Goal: Task Accomplishment & Management: Complete application form

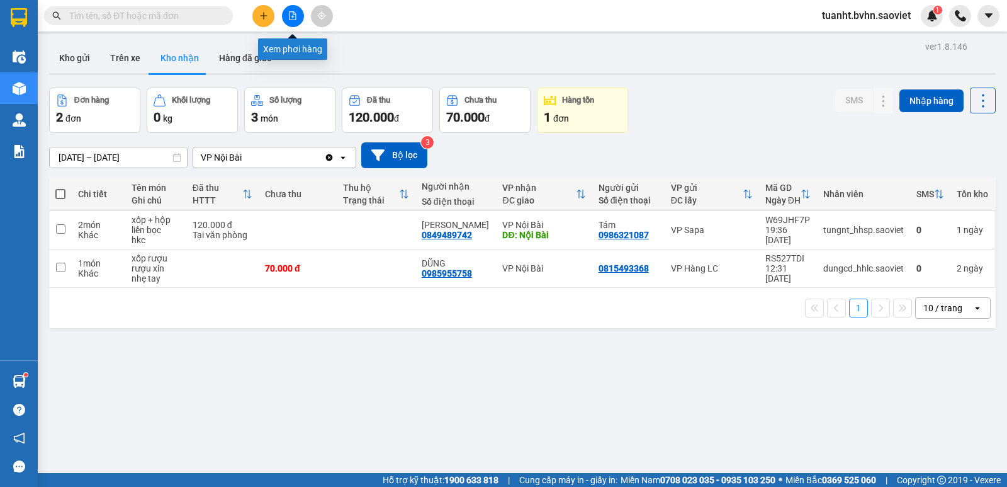
click at [290, 17] on icon "file-add" at bounding box center [293, 15] width 7 height 9
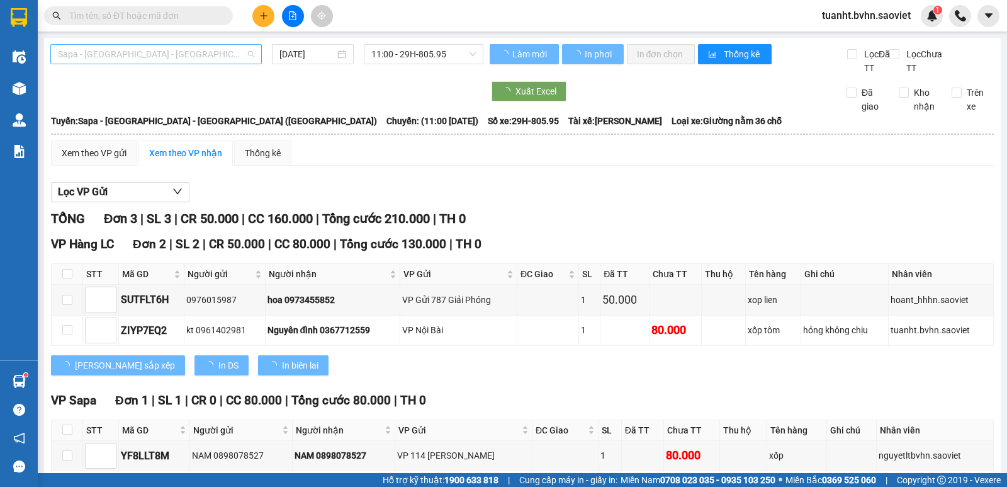
click at [195, 50] on span "Sapa - [GEOGRAPHIC_DATA] - [GEOGRAPHIC_DATA] ([GEOGRAPHIC_DATA])" at bounding box center [156, 54] width 196 height 19
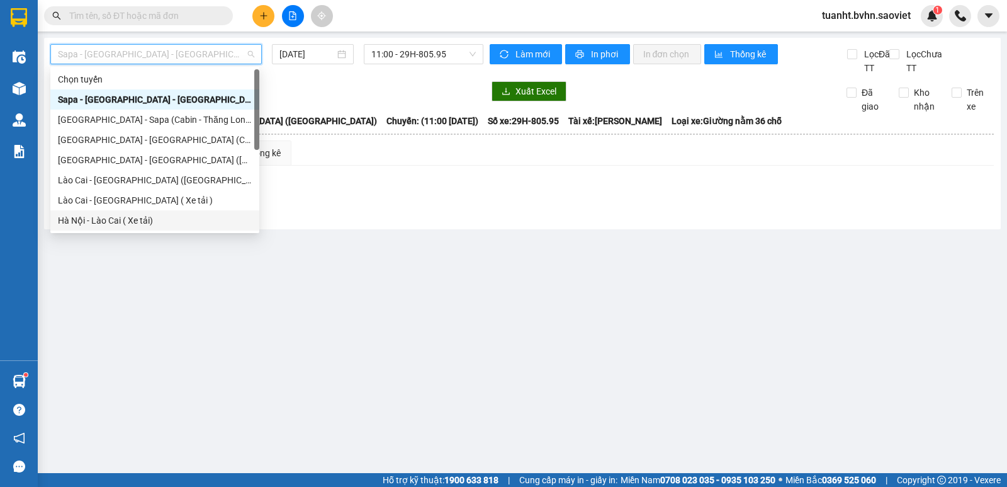
scroll to position [101, 0]
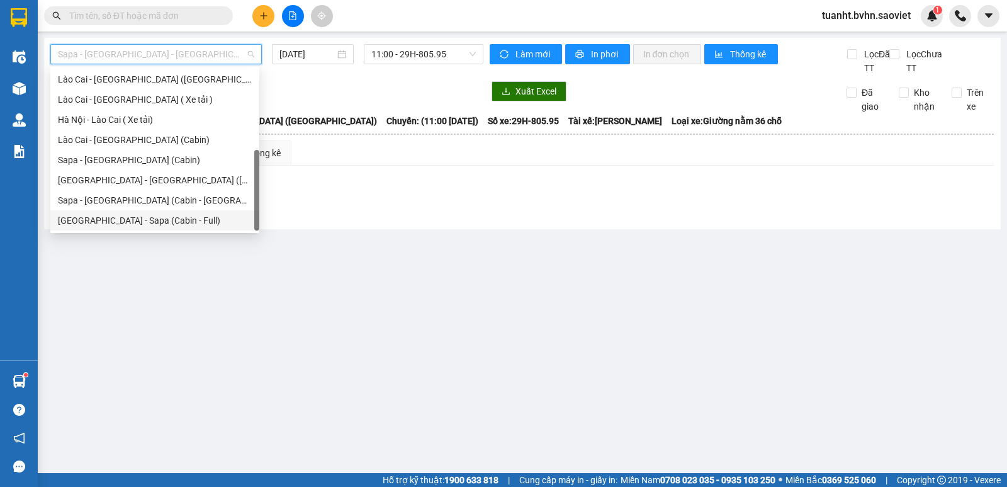
click at [189, 223] on div "[GEOGRAPHIC_DATA] - Sapa (Cabin - Full)" at bounding box center [155, 220] width 194 height 14
type input "[DATE]"
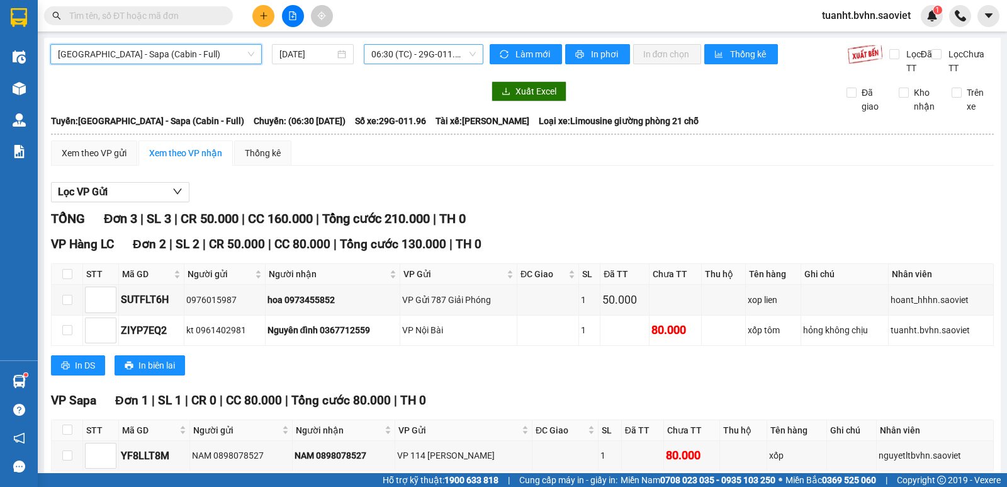
click at [408, 57] on span "06:30 (TC) - 29G-011.96" at bounding box center [423, 54] width 104 height 19
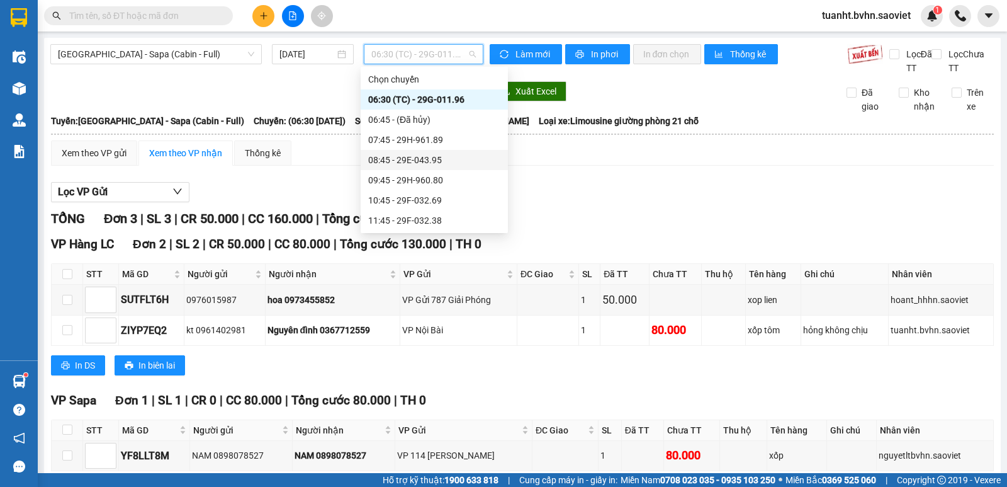
click at [435, 160] on div "08:45 - 29E-043.95" at bounding box center [434, 160] width 132 height 14
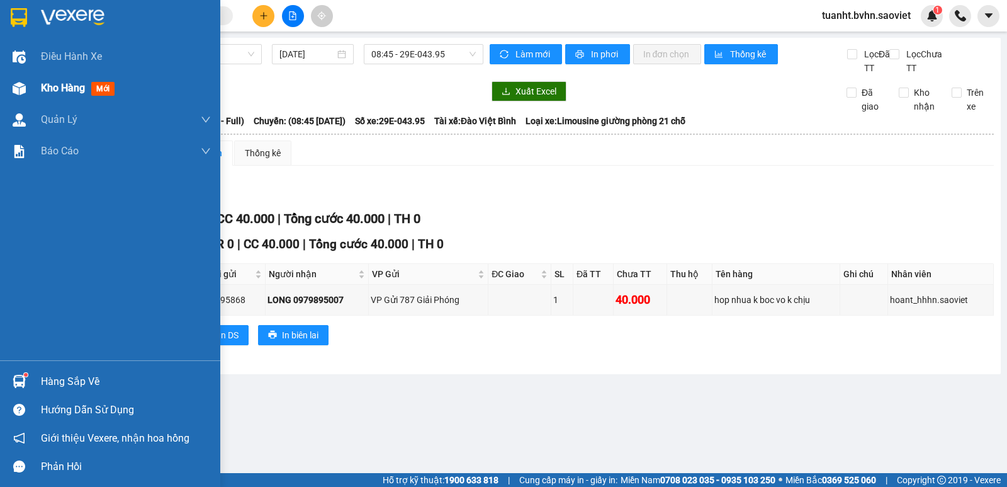
click at [17, 89] on img at bounding box center [19, 88] width 13 height 13
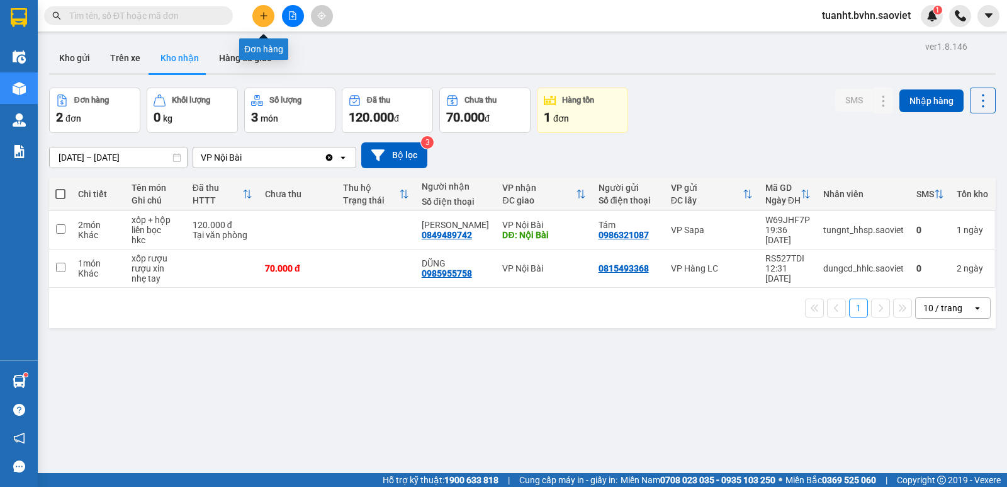
click at [271, 20] on button at bounding box center [263, 16] width 22 height 22
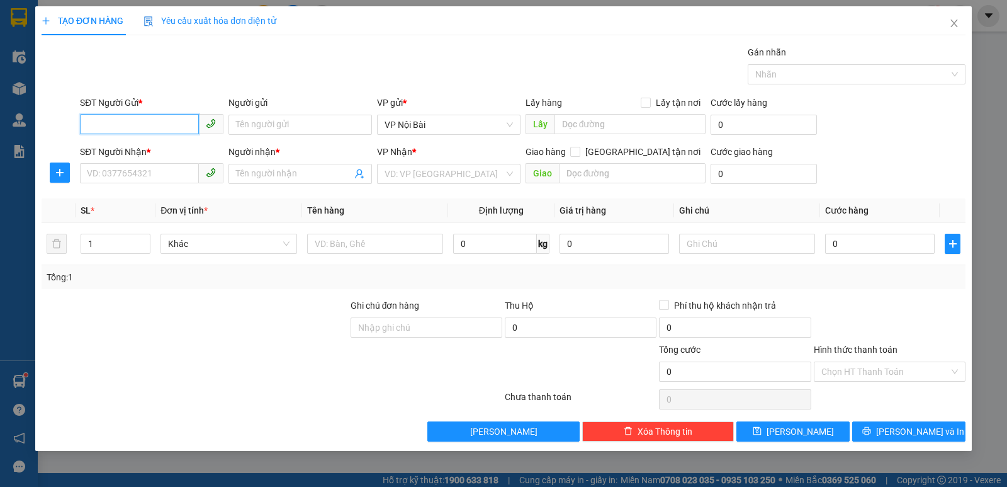
click at [158, 124] on input "SĐT Người Gửi *" at bounding box center [139, 124] width 119 height 20
type input "0375473006"
click at [266, 130] on input "Người gửi" at bounding box center [300, 125] width 144 height 20
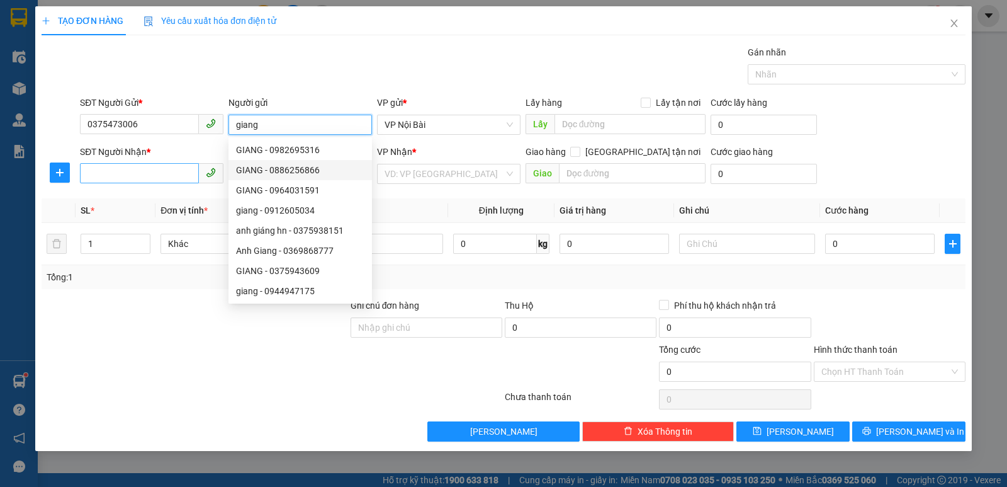
type input "giang"
click at [126, 174] on input "SĐT Người Nhận *" at bounding box center [139, 173] width 119 height 20
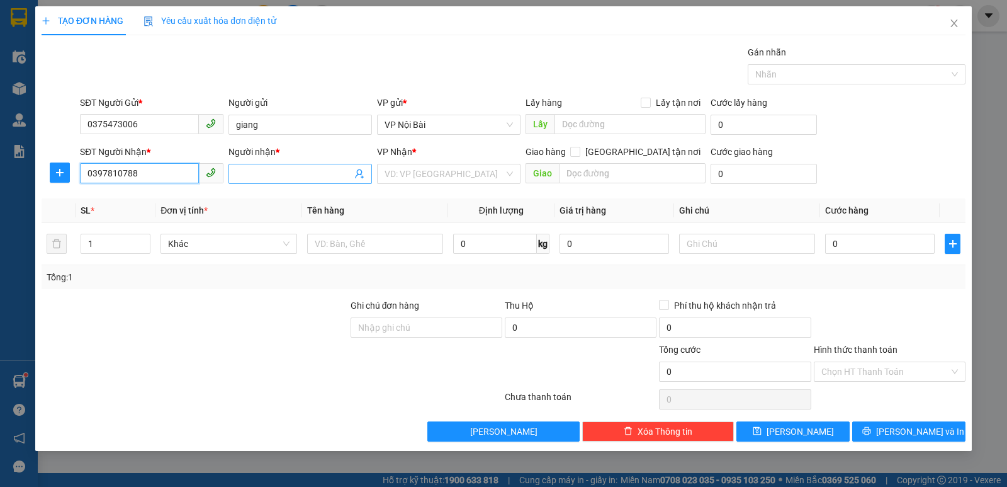
type input "0397810788"
click at [261, 170] on input "Người nhận *" at bounding box center [294, 174] width 116 height 14
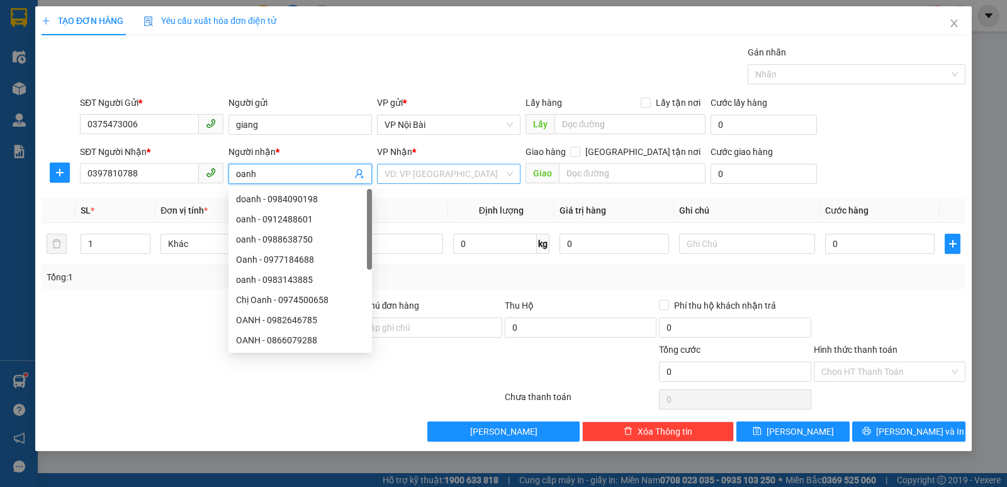
type input "oanh"
click at [426, 177] on input "search" at bounding box center [445, 173] width 120 height 19
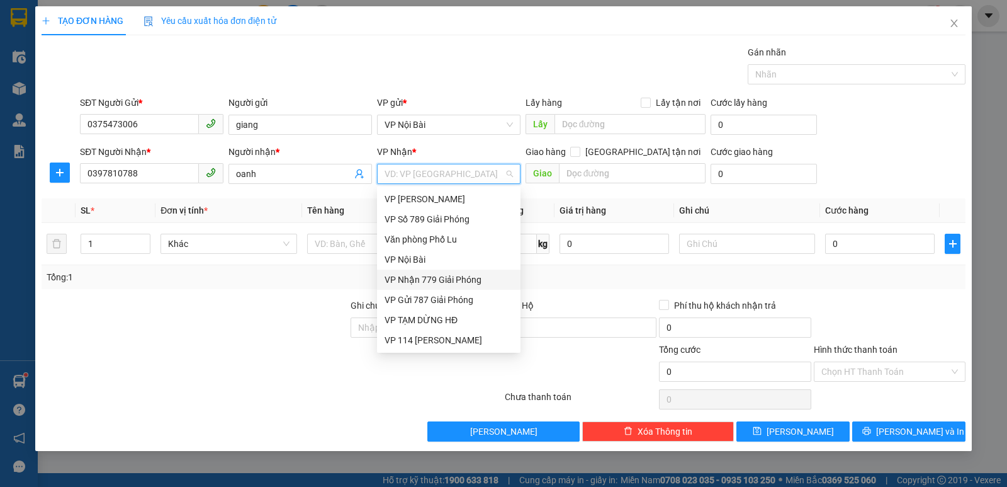
scroll to position [126, 0]
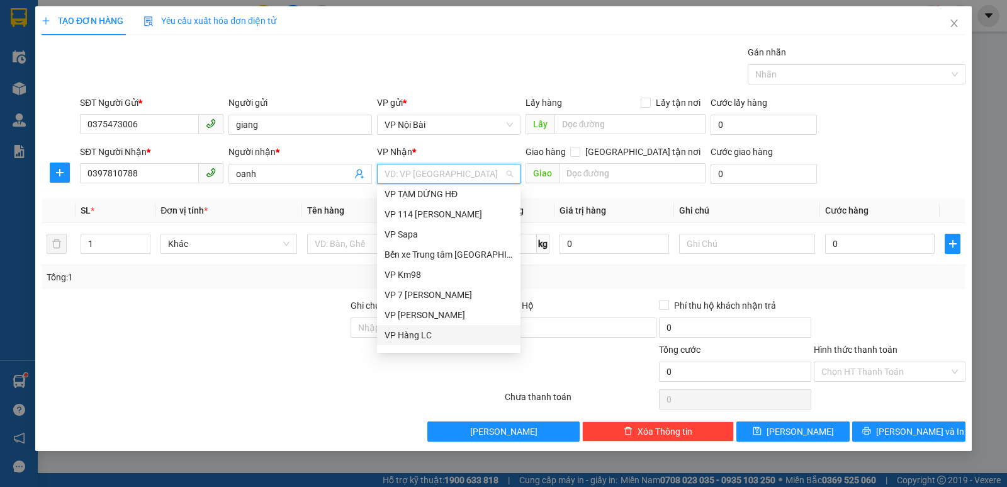
click at [423, 332] on div "VP Hàng LC" at bounding box center [449, 335] width 128 height 14
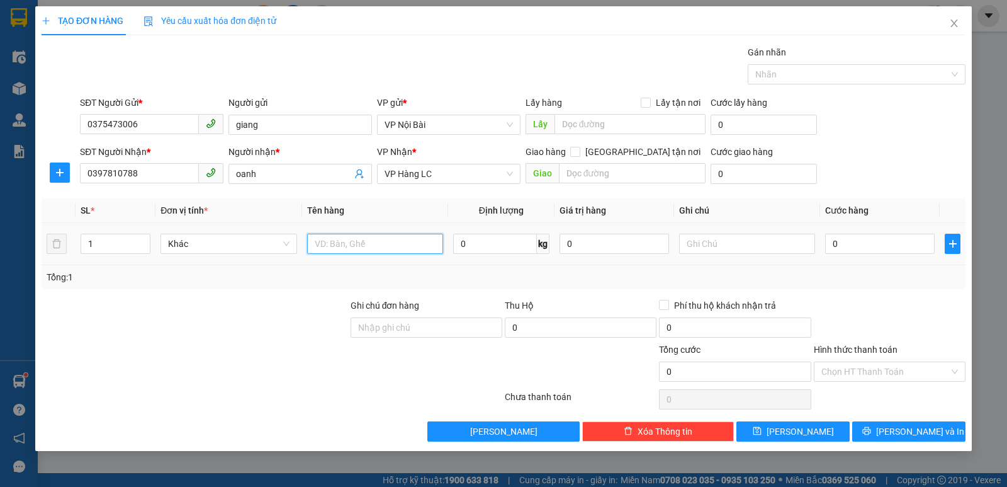
click at [341, 248] on input "text" at bounding box center [375, 244] width 136 height 20
paste input "áy"
paste input "úi"
type input "xe máy +bao lo +túi"
click at [879, 247] on input "0" at bounding box center [880, 244] width 110 height 20
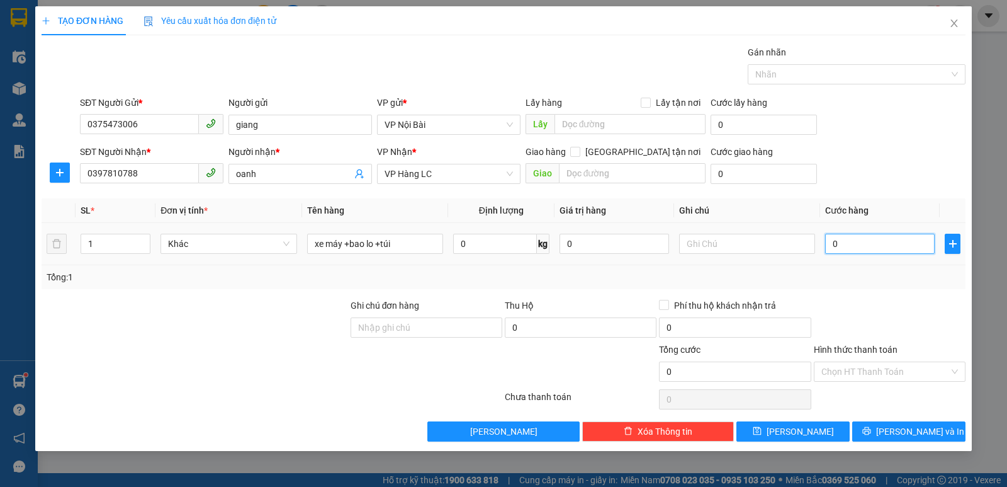
type input "4"
type input "40"
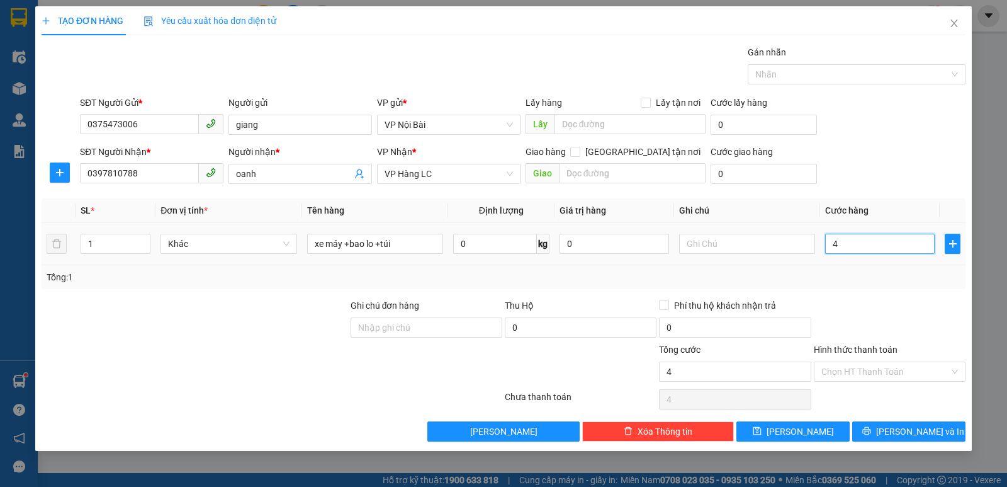
type input "40"
type input "400"
type input "400.000"
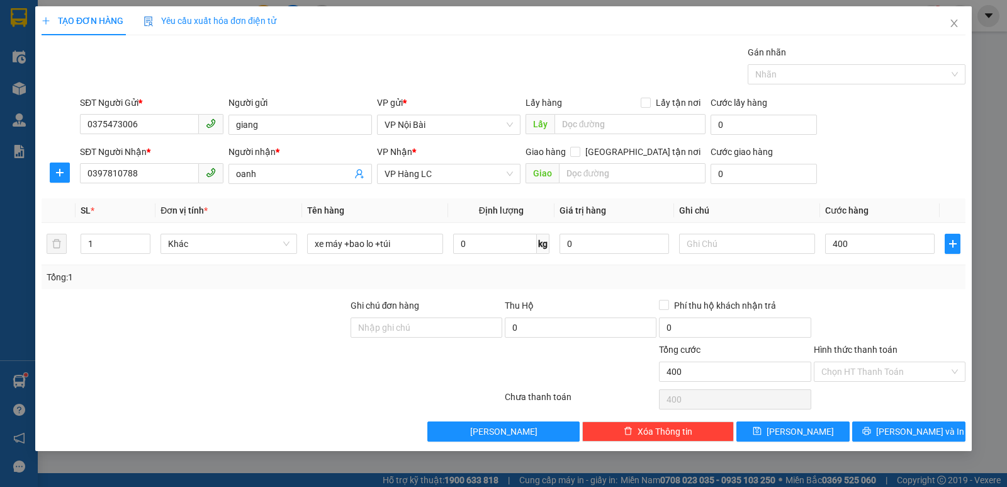
type input "400.000"
click at [892, 317] on div at bounding box center [890, 320] width 154 height 44
click at [894, 376] on input "Hình thức thanh toán" at bounding box center [885, 371] width 128 height 19
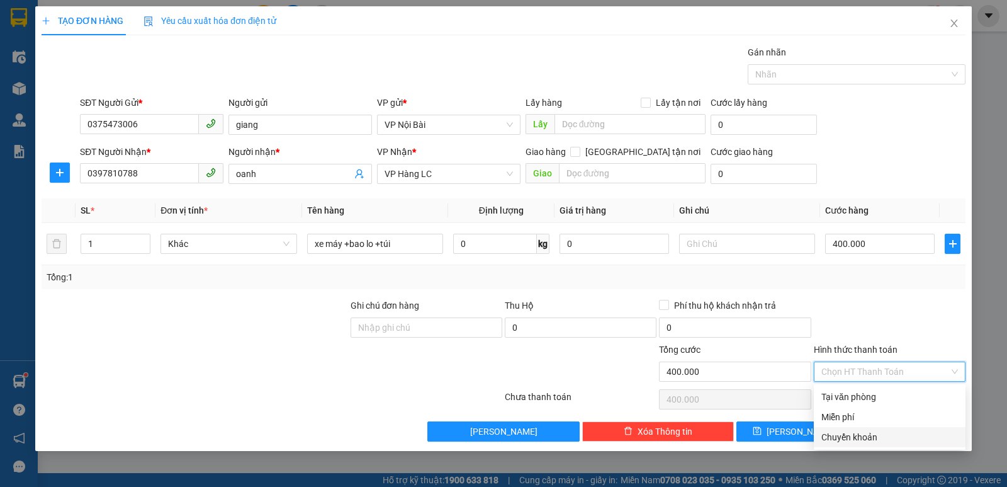
click at [880, 439] on div "Chuyển khoản" at bounding box center [889, 437] width 137 height 14
type input "0"
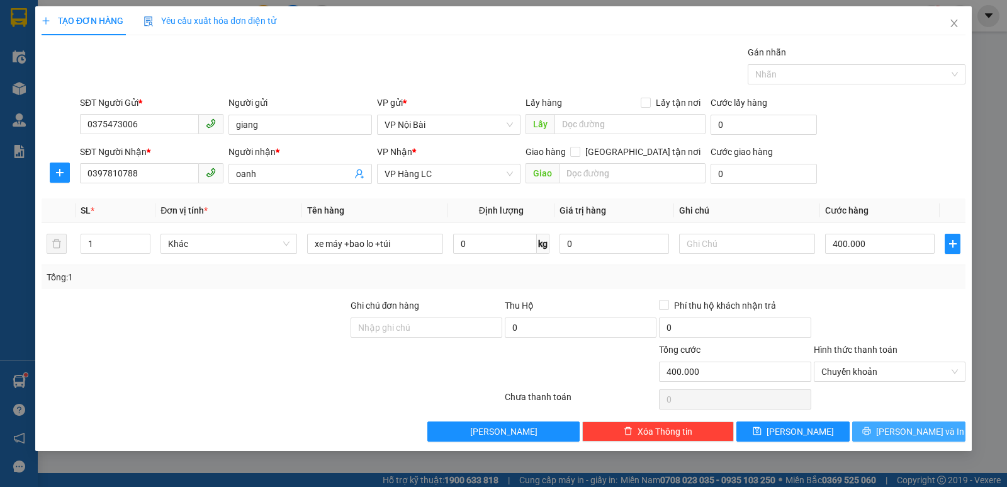
click at [922, 434] on span "[PERSON_NAME] và In" at bounding box center [920, 431] width 88 height 14
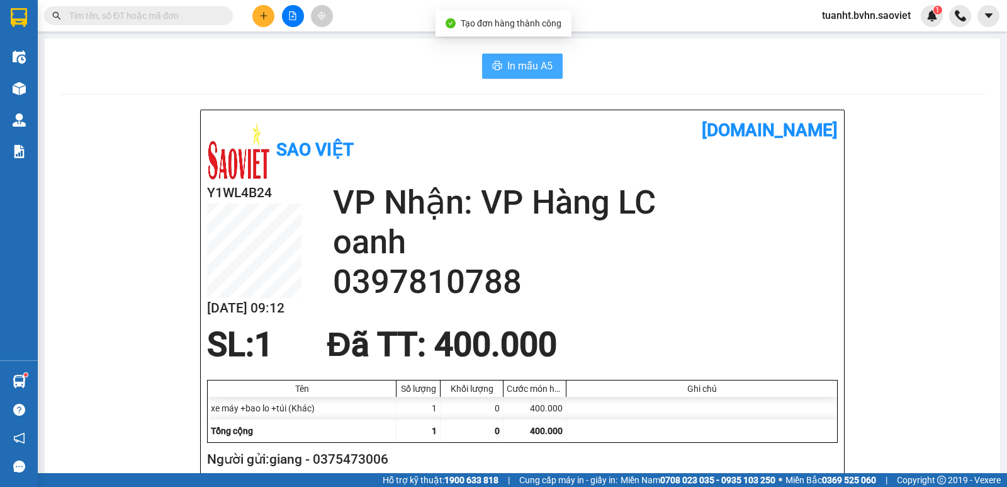
click at [519, 73] on span "In mẫu A5" at bounding box center [529, 66] width 45 height 16
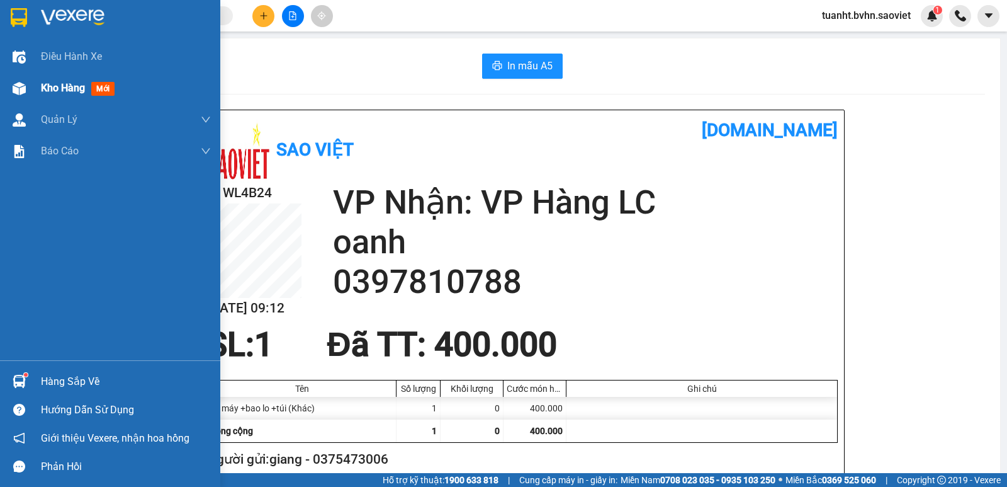
click at [20, 93] on img at bounding box center [19, 88] width 13 height 13
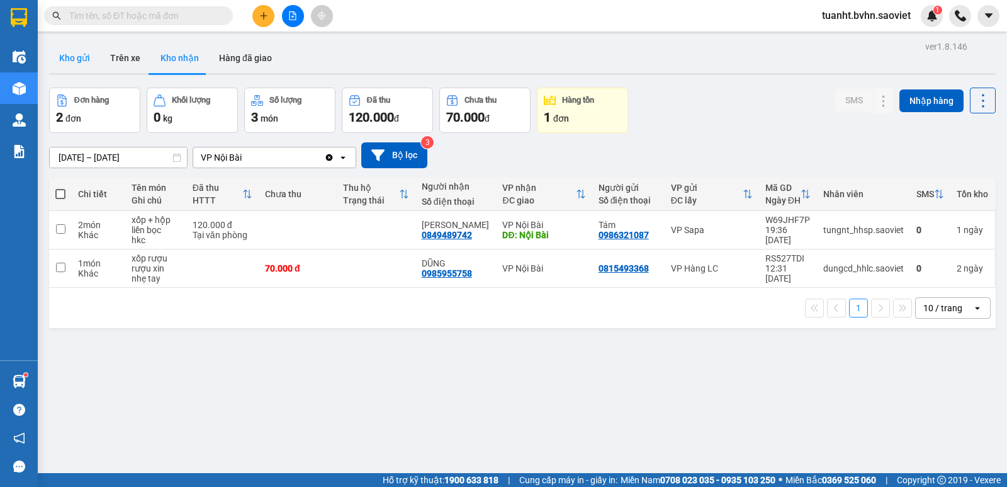
click at [71, 57] on button "Kho gửi" at bounding box center [74, 58] width 51 height 30
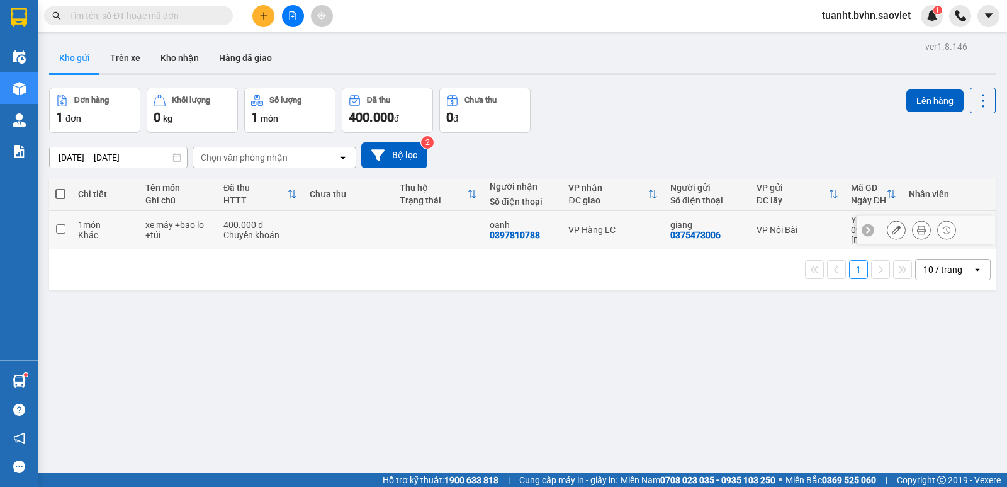
click at [62, 224] on input "checkbox" at bounding box center [60, 228] width 9 height 9
checkbox input "true"
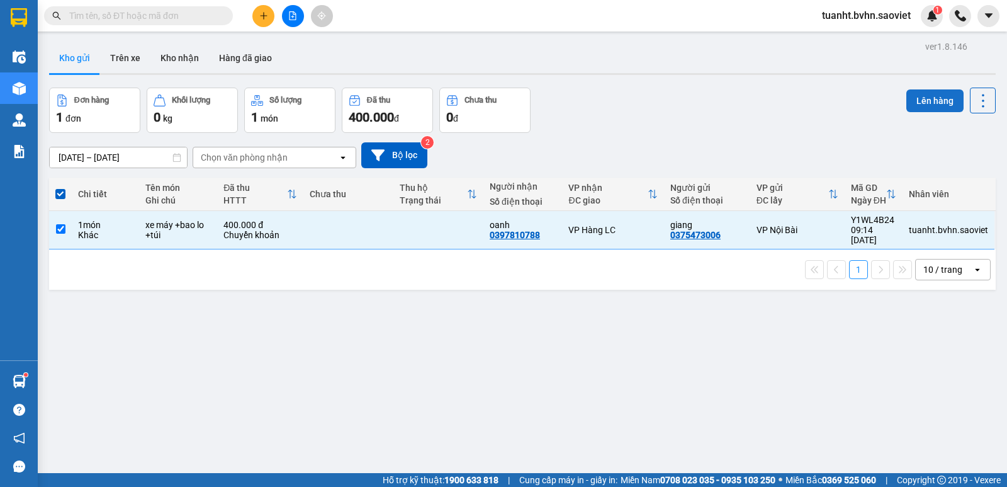
click at [931, 101] on button "Lên hàng" at bounding box center [934, 100] width 57 height 23
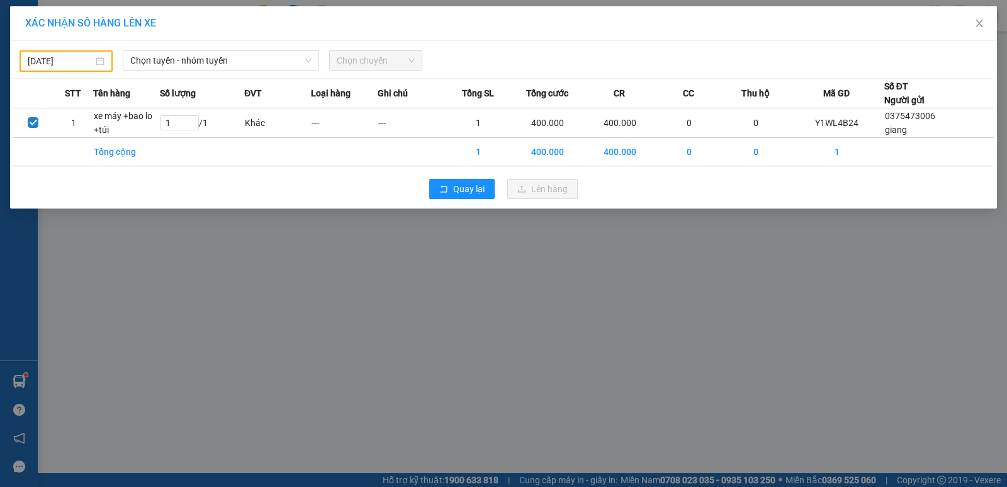
click at [40, 58] on input "[DATE]" at bounding box center [60, 61] width 65 height 14
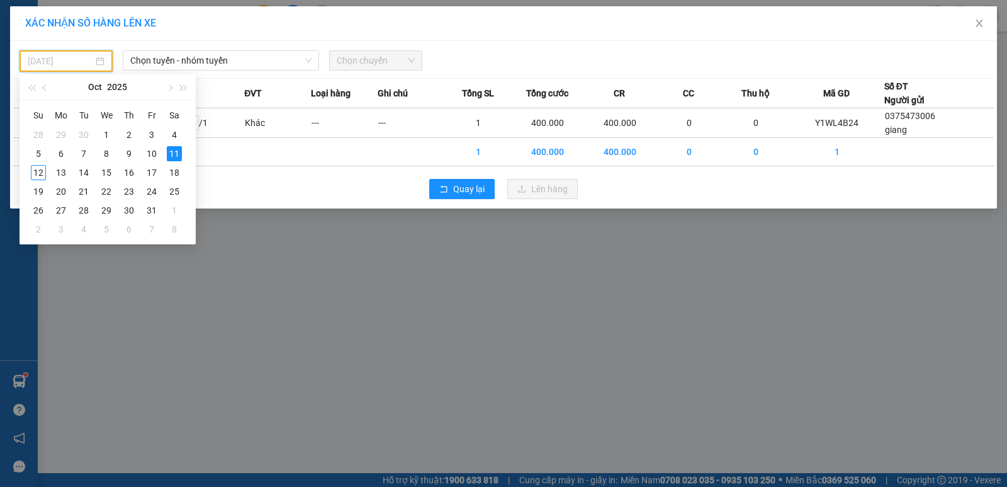
click at [38, 174] on div "12" at bounding box center [38, 172] width 15 height 15
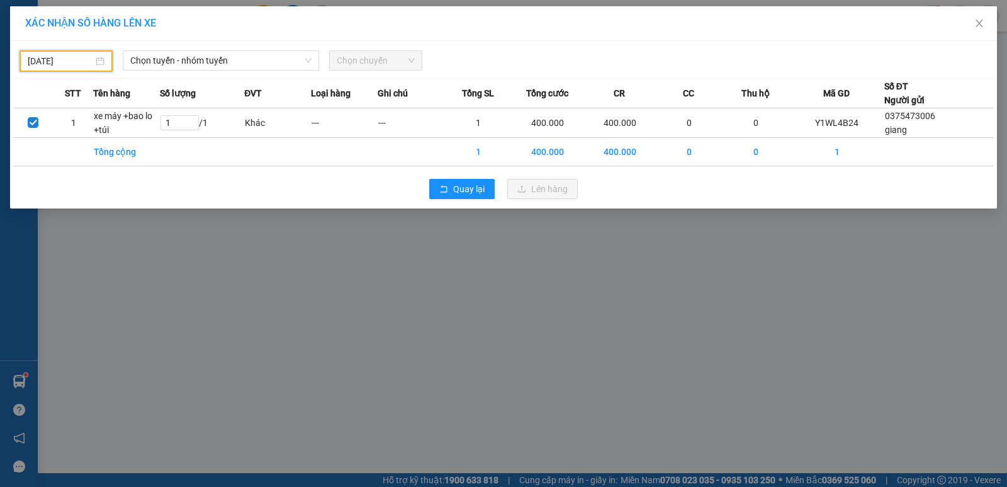
type input "[DATE]"
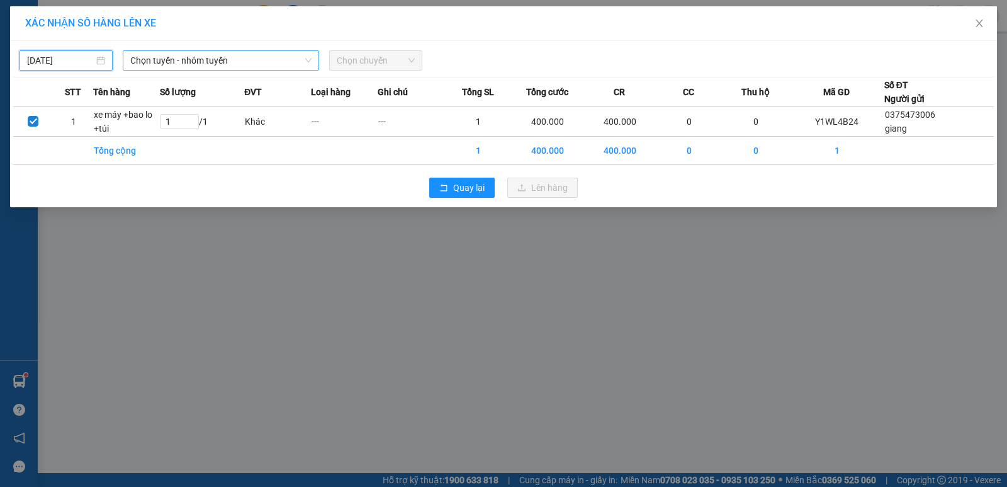
click at [252, 60] on span "Chọn tuyến - nhóm tuyến" at bounding box center [220, 60] width 181 height 19
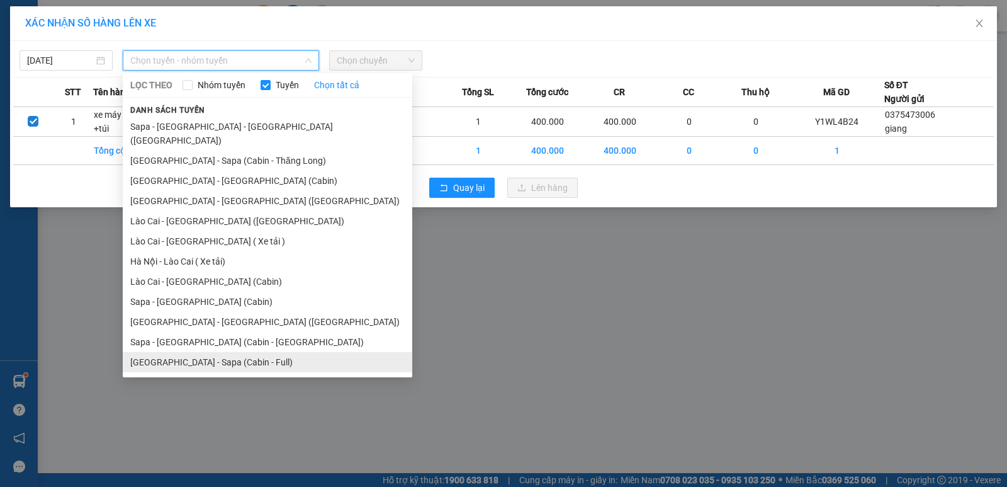
click at [260, 352] on li "[GEOGRAPHIC_DATA] - Sapa (Cabin - Full)" at bounding box center [268, 362] width 290 height 20
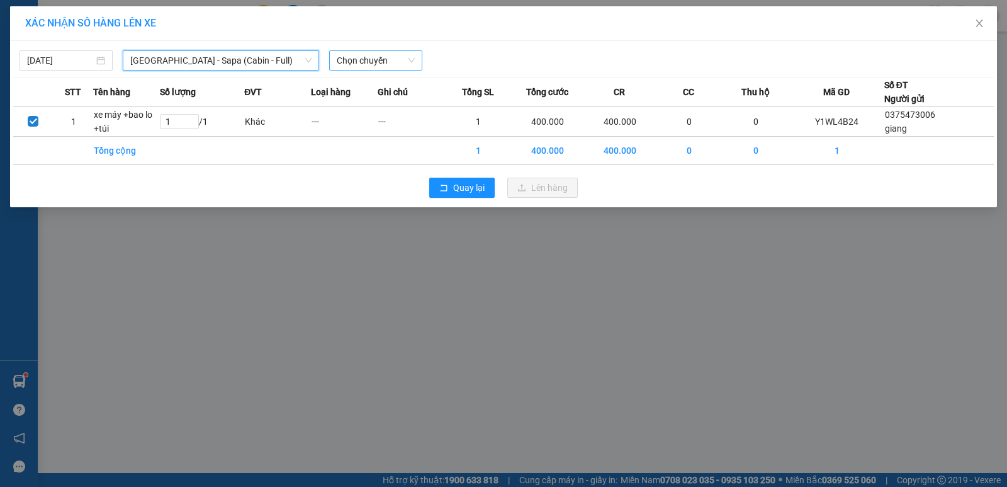
click at [363, 55] on span "Chọn chuyến" at bounding box center [376, 60] width 78 height 19
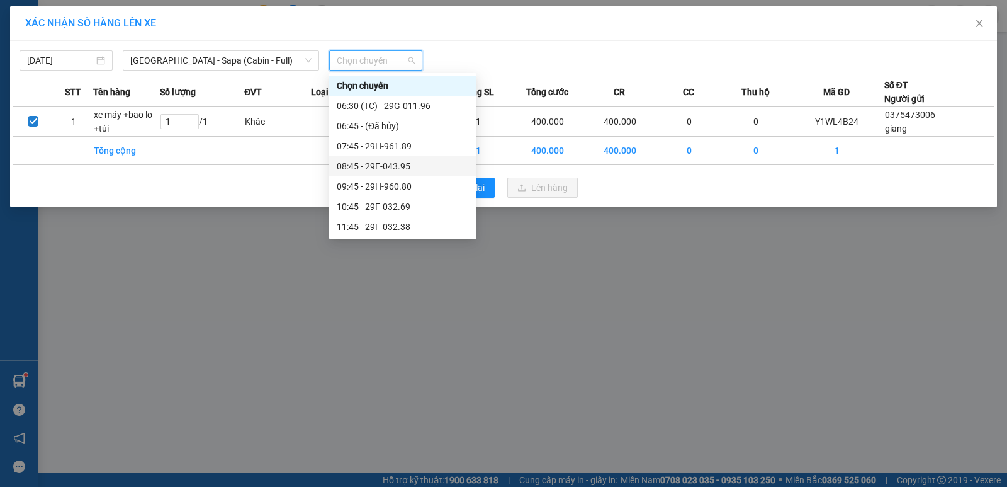
click at [414, 169] on div "08:45 - 29E-043.95" at bounding box center [403, 166] width 132 height 14
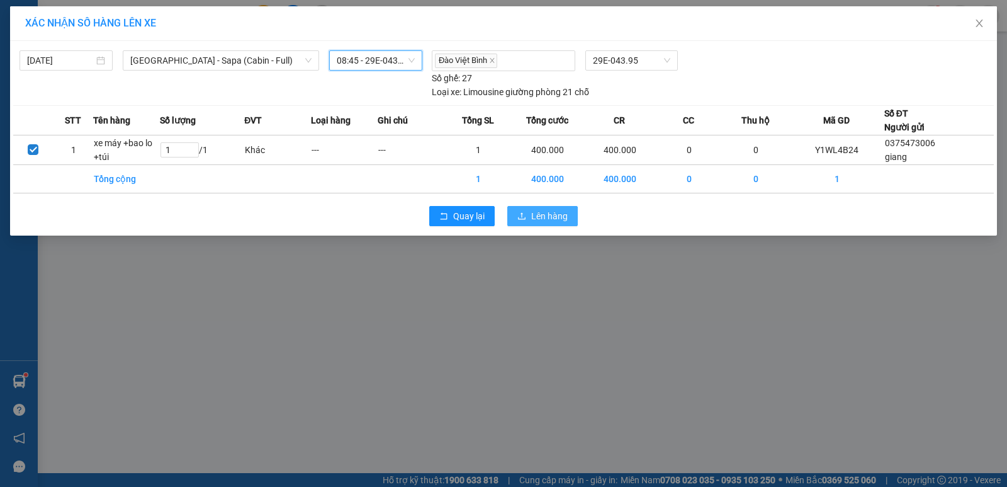
click at [556, 216] on span "Lên hàng" at bounding box center [549, 216] width 37 height 14
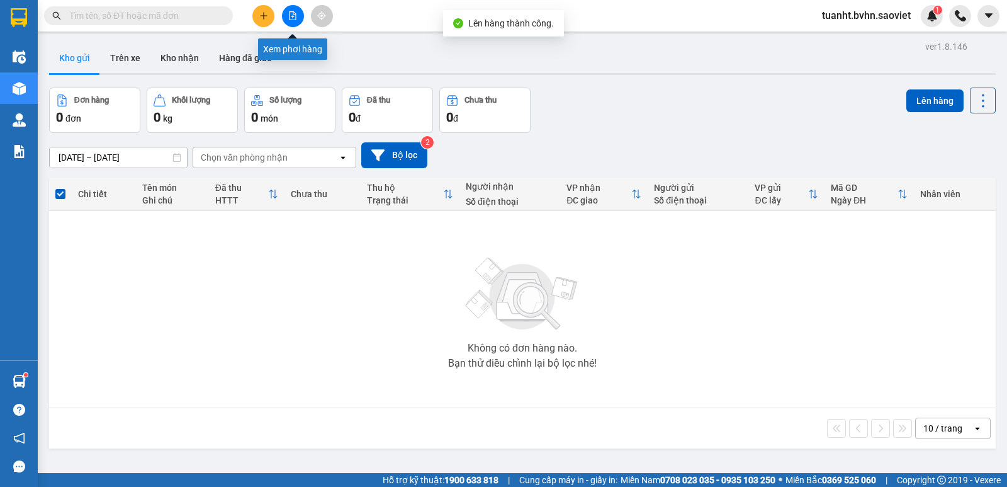
click at [296, 21] on button at bounding box center [293, 16] width 22 height 22
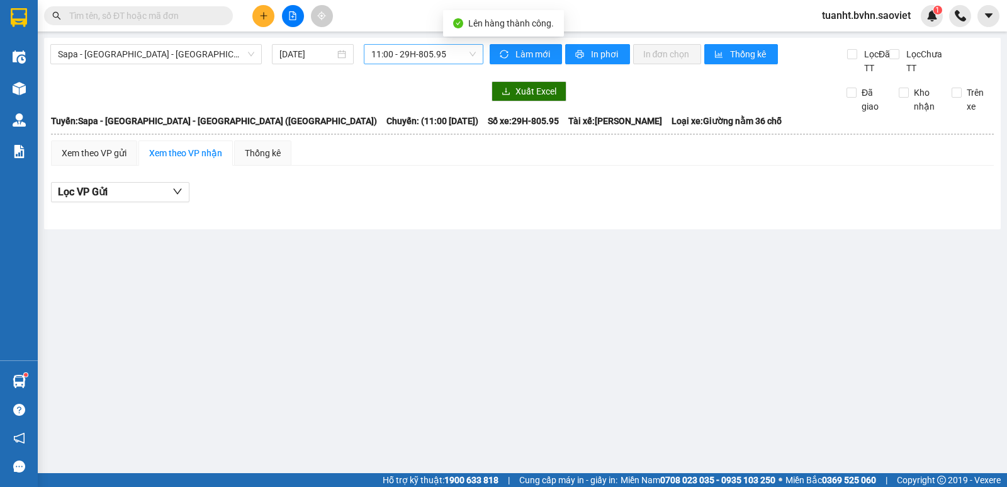
click at [446, 59] on span "11:00 - 29H-805.95" at bounding box center [423, 54] width 104 height 19
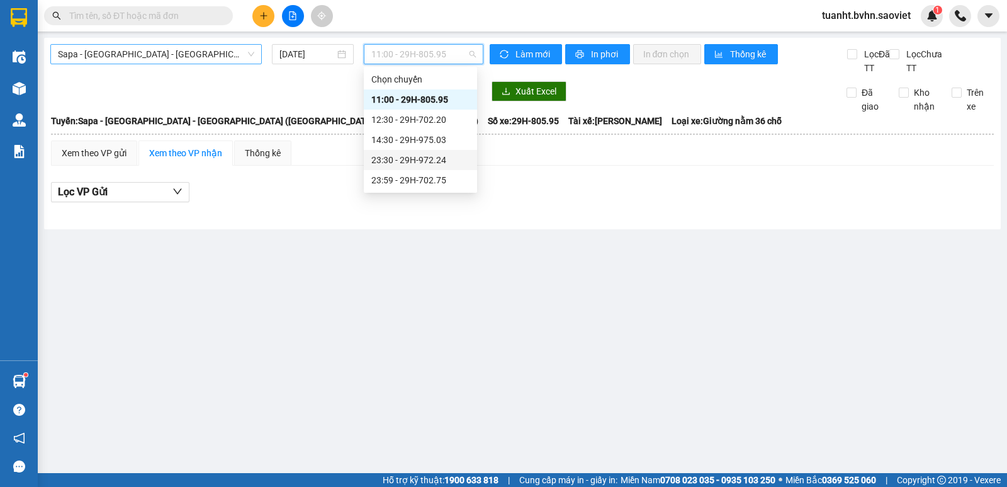
click at [205, 55] on span "Sapa - [GEOGRAPHIC_DATA] - [GEOGRAPHIC_DATA] ([GEOGRAPHIC_DATA])" at bounding box center [156, 54] width 196 height 19
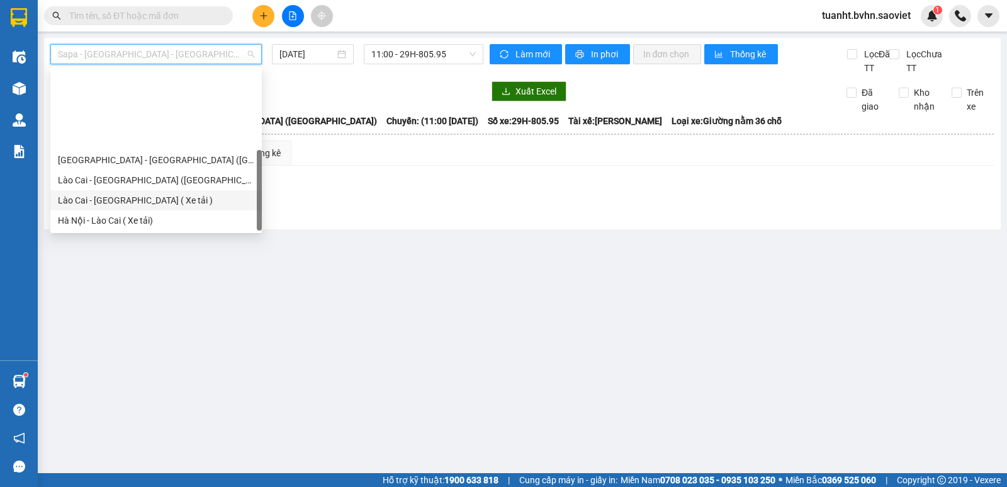
scroll to position [101, 0]
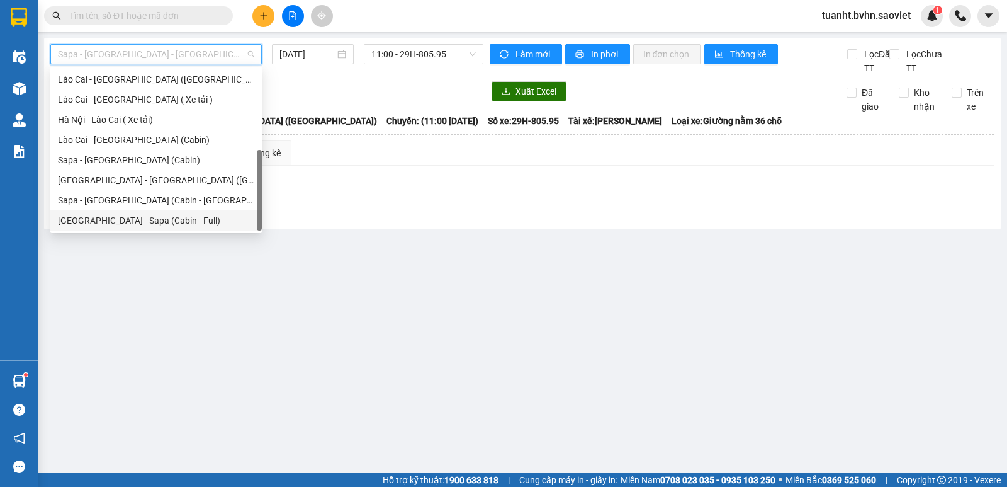
click at [185, 220] on div "[GEOGRAPHIC_DATA] - Sapa (Cabin - Full)" at bounding box center [156, 220] width 196 height 14
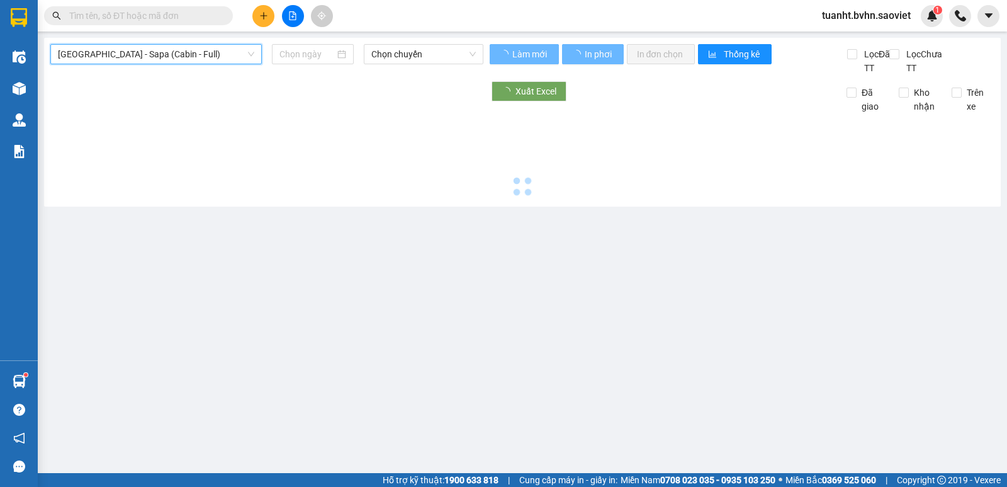
type input "[DATE]"
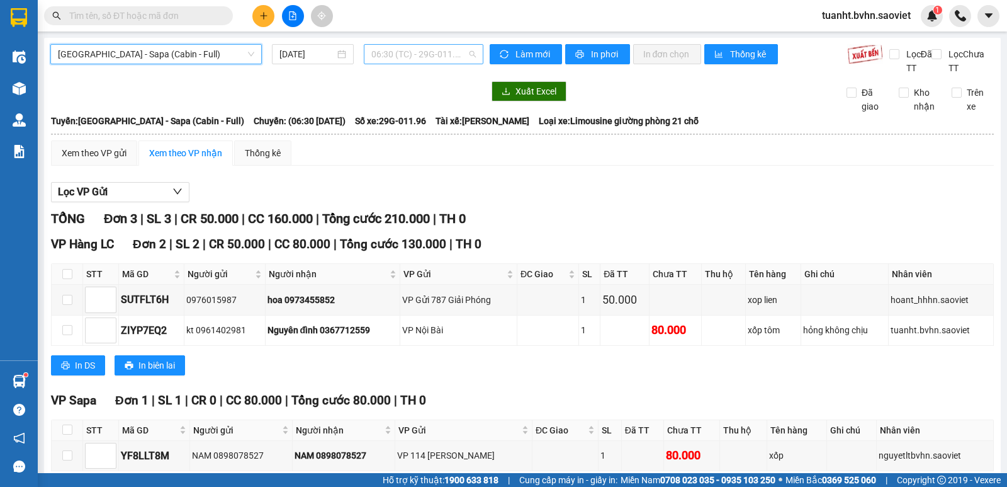
click at [437, 57] on span "06:30 (TC) - 29G-011.96" at bounding box center [423, 54] width 104 height 19
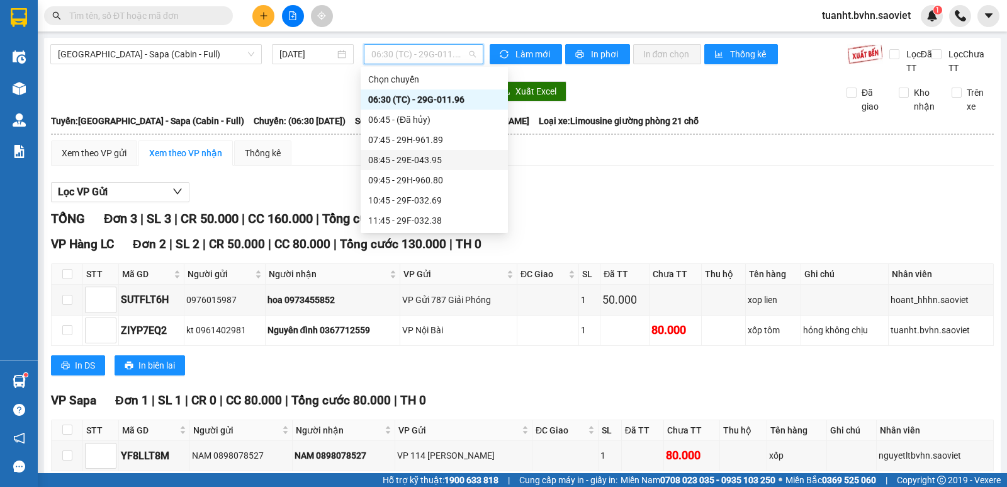
click at [431, 157] on div "08:45 - 29E-043.95" at bounding box center [434, 160] width 132 height 14
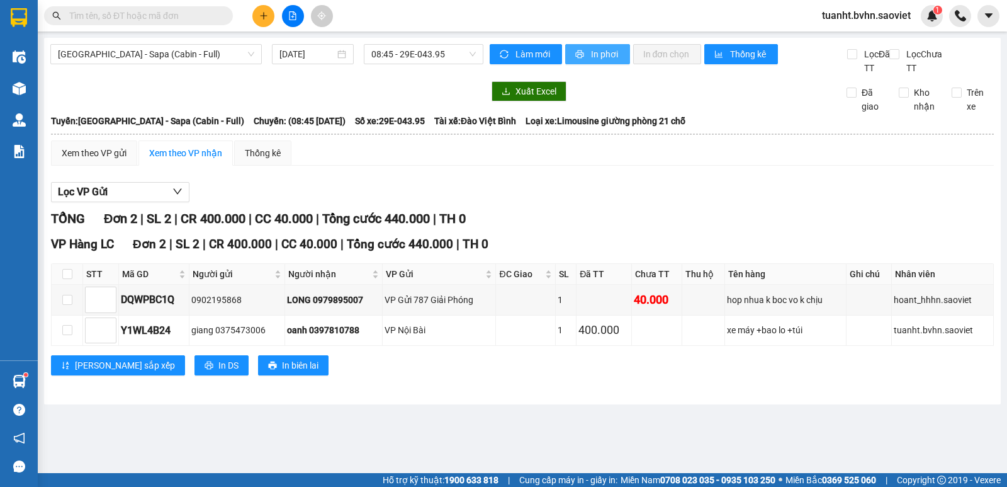
click at [594, 57] on span "In phơi" at bounding box center [605, 54] width 29 height 14
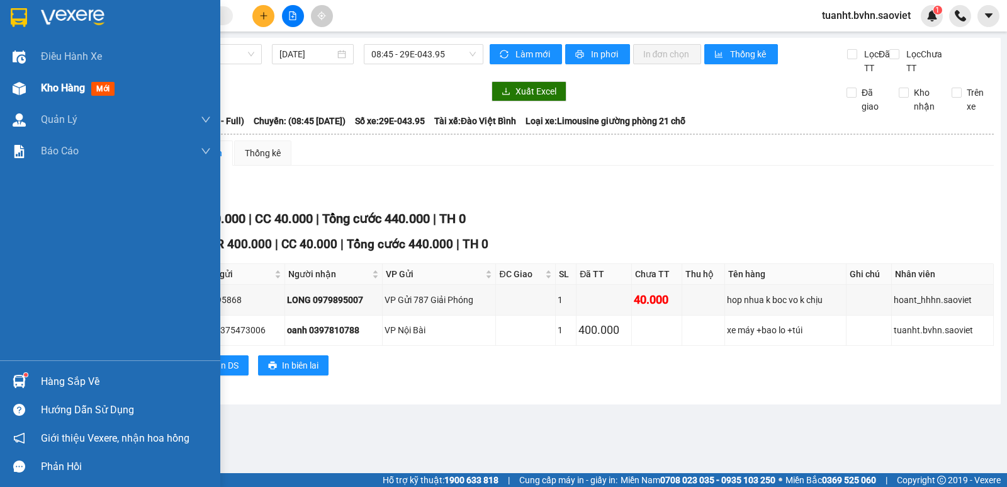
click at [15, 95] on div at bounding box center [19, 88] width 22 height 22
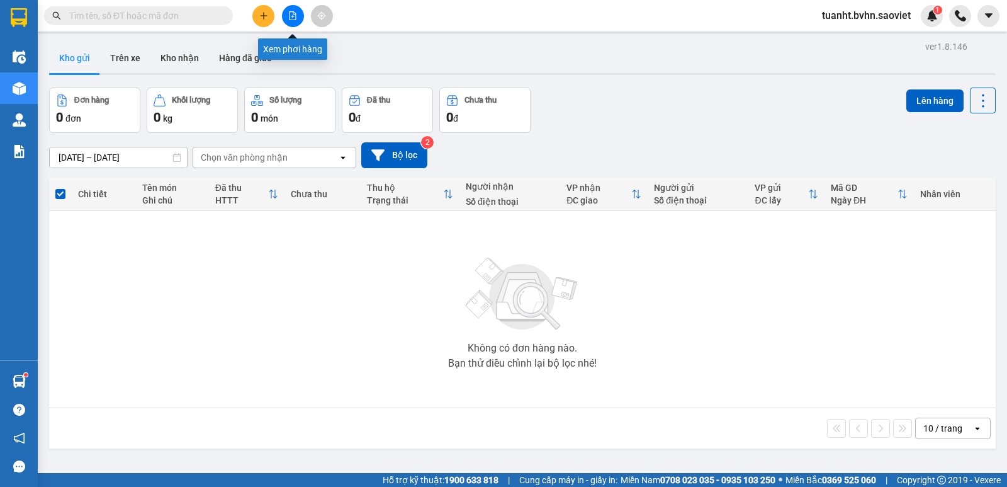
click at [295, 20] on icon "file-add" at bounding box center [293, 15] width 7 height 9
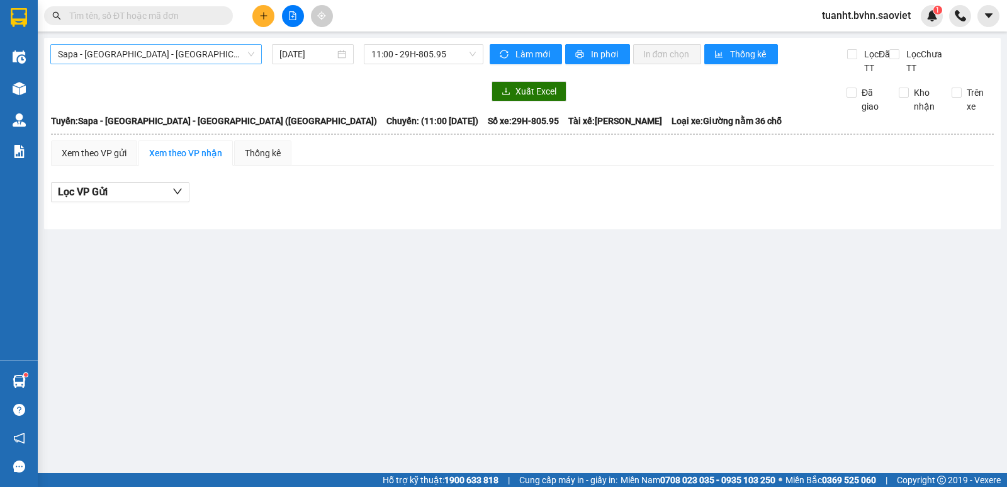
click at [158, 61] on span "Sapa - [GEOGRAPHIC_DATA] - [GEOGRAPHIC_DATA] ([GEOGRAPHIC_DATA])" at bounding box center [156, 54] width 196 height 19
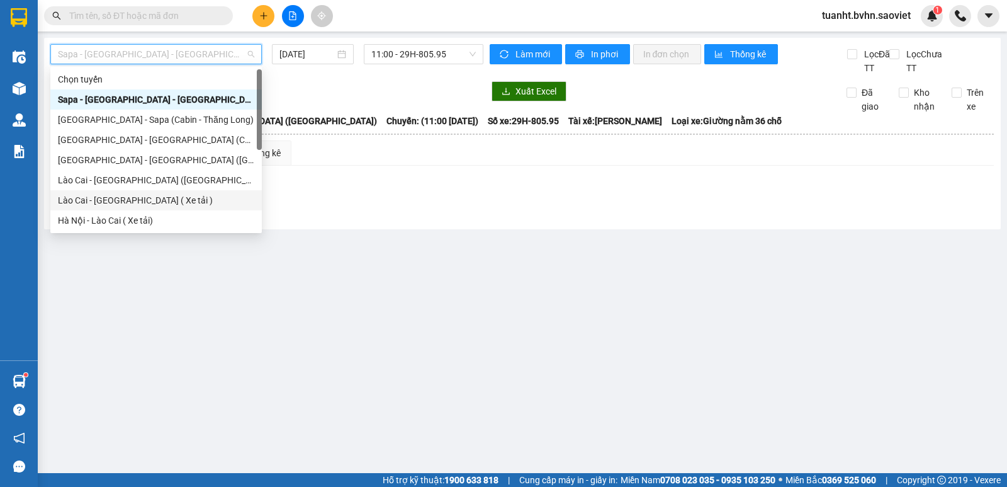
scroll to position [101, 0]
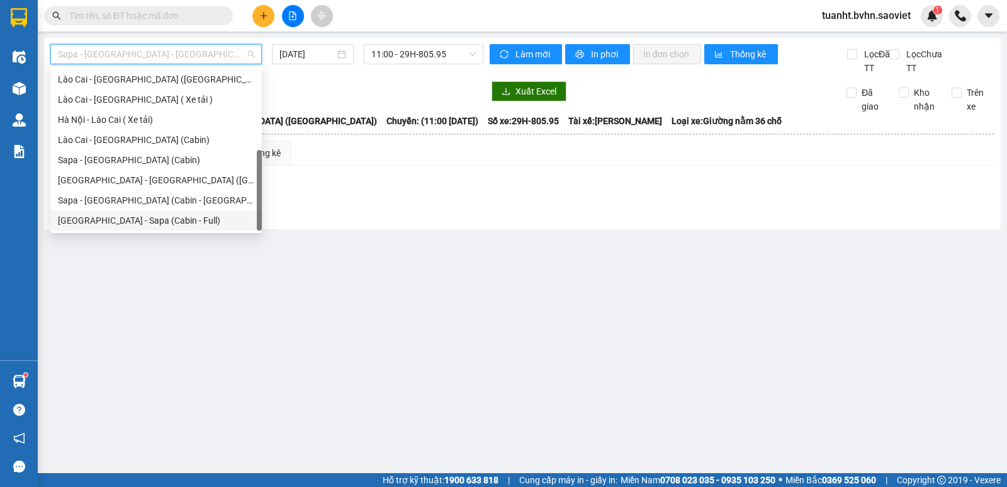
click at [180, 223] on div "[GEOGRAPHIC_DATA] - Sapa (Cabin - Full)" at bounding box center [156, 220] width 196 height 14
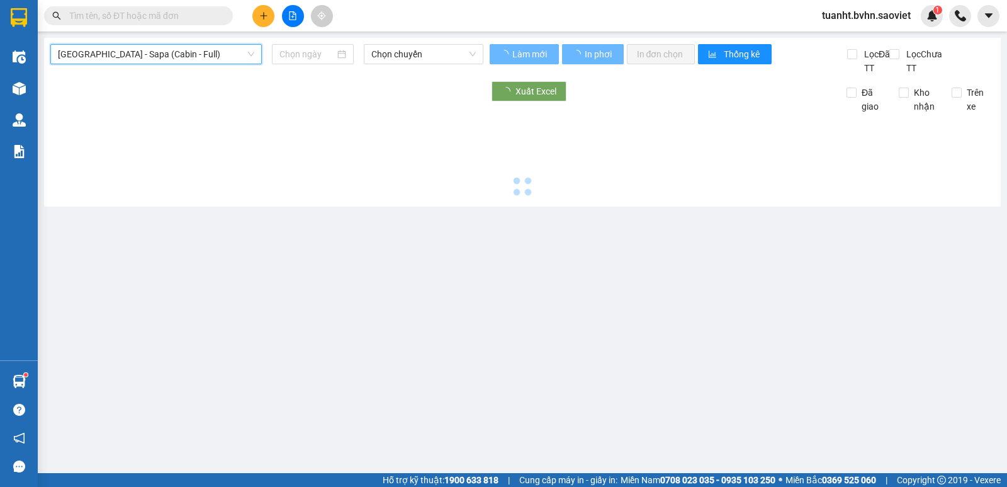
type input "[DATE]"
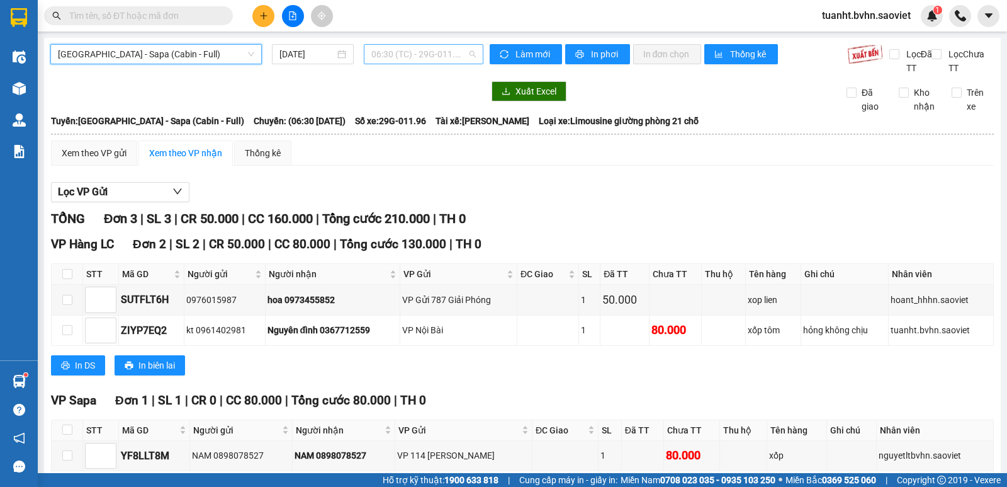
click at [427, 58] on span "06:30 (TC) - 29G-011.96" at bounding box center [423, 54] width 104 height 19
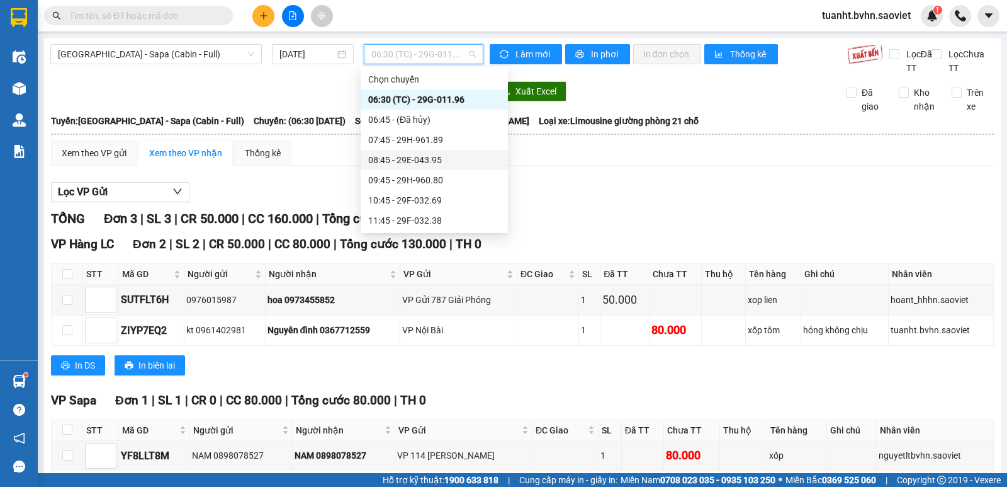
click at [437, 155] on div "08:45 - 29E-043.95" at bounding box center [434, 160] width 132 height 14
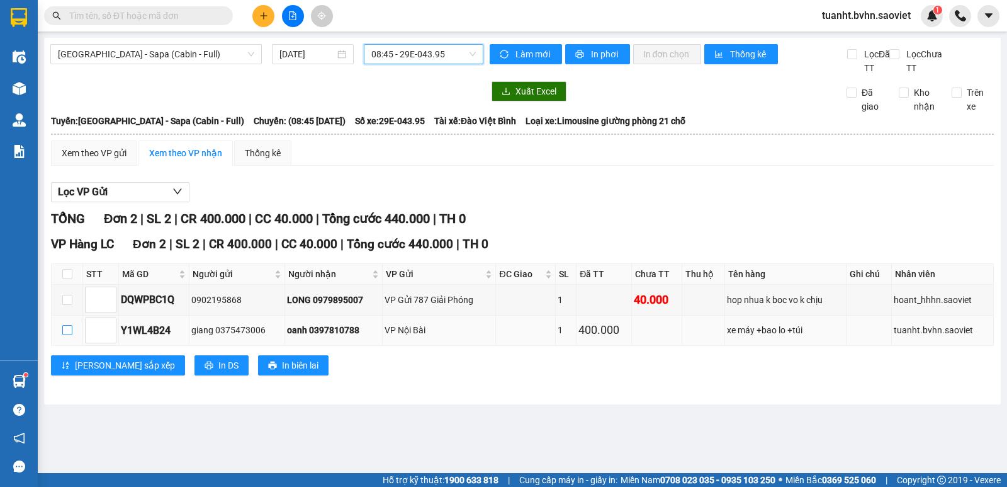
click at [65, 332] on input "checkbox" at bounding box center [67, 330] width 10 height 10
checkbox input "true"
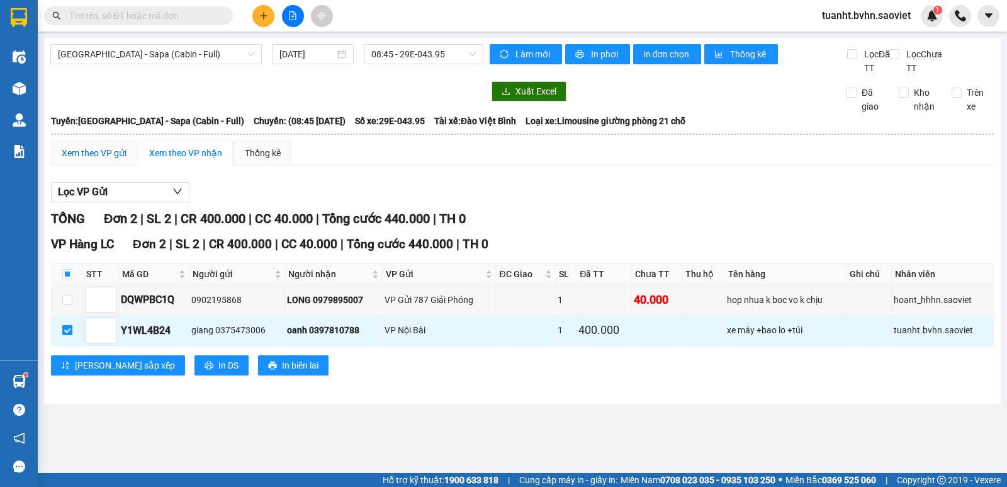
click at [105, 152] on div "Xem theo VP gửi" at bounding box center [94, 153] width 65 height 14
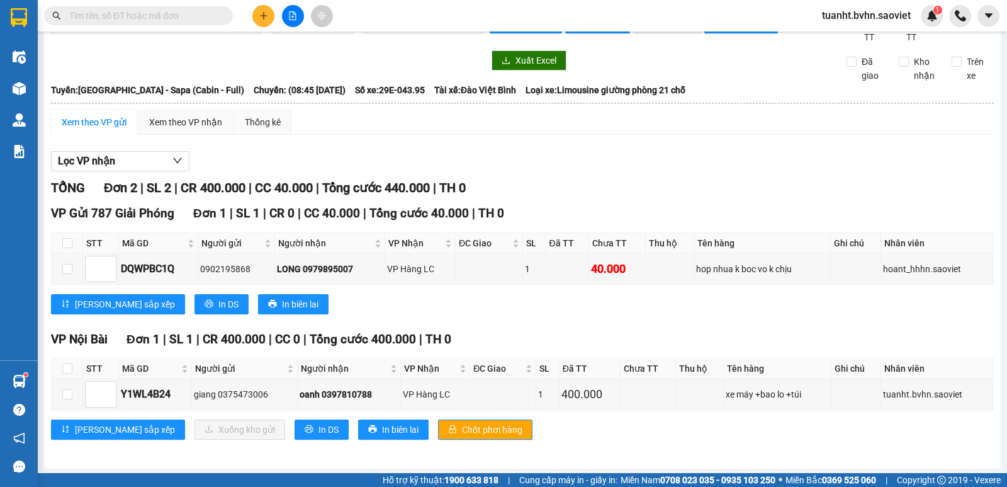
scroll to position [33, 0]
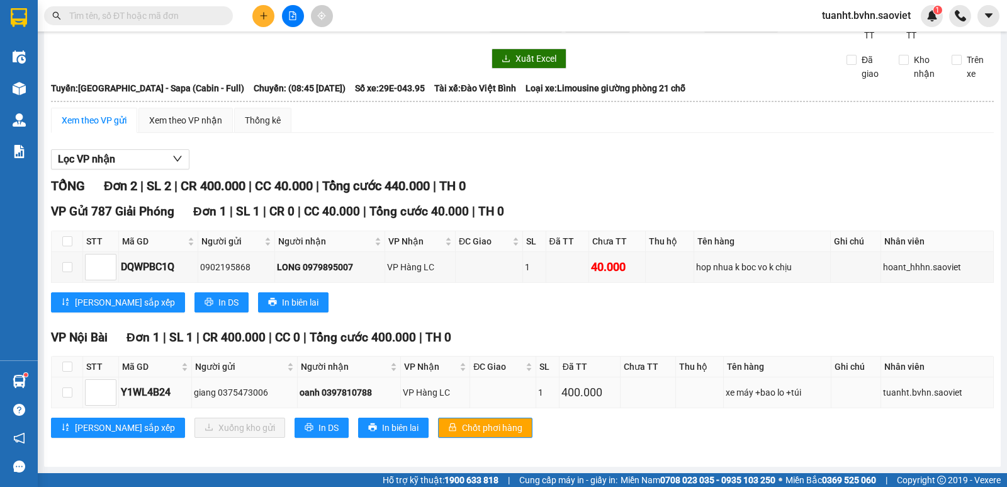
click at [74, 395] on td at bounding box center [67, 392] width 31 height 30
click at [69, 396] on input "checkbox" at bounding box center [67, 392] width 10 height 10
checkbox input "true"
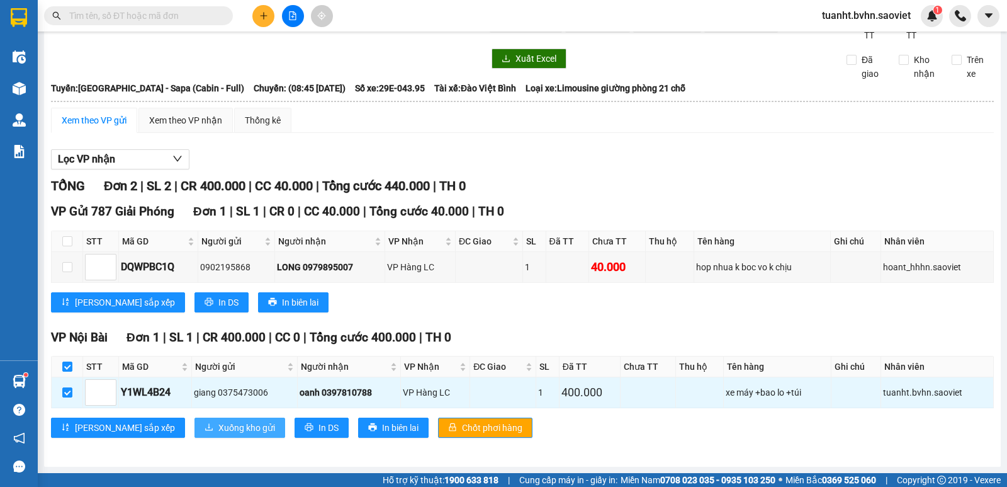
click at [218, 434] on span "Xuống kho gửi" at bounding box center [246, 427] width 57 height 14
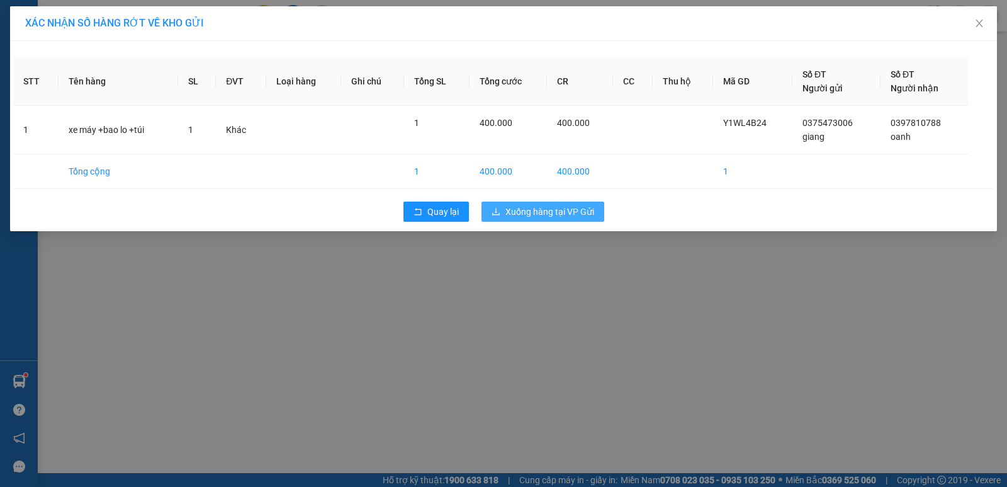
click at [539, 216] on span "Xuống hàng tại VP Gửi" at bounding box center [549, 212] width 89 height 14
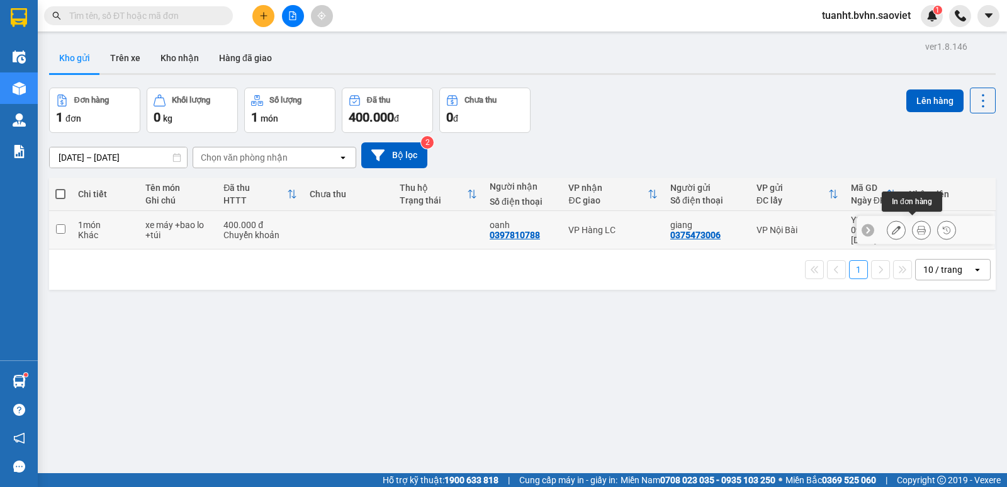
click at [917, 226] on icon at bounding box center [921, 229] width 9 height 9
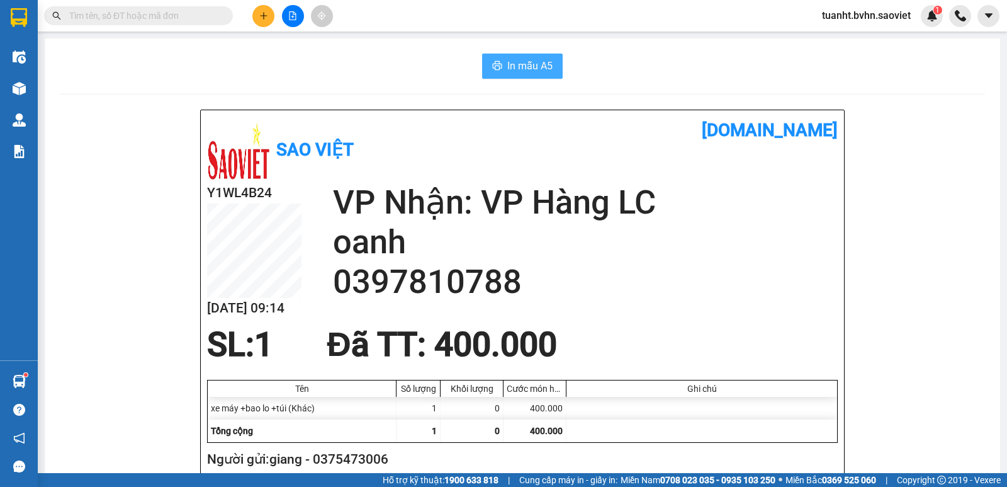
click at [522, 65] on span "In mẫu A5" at bounding box center [529, 66] width 45 height 16
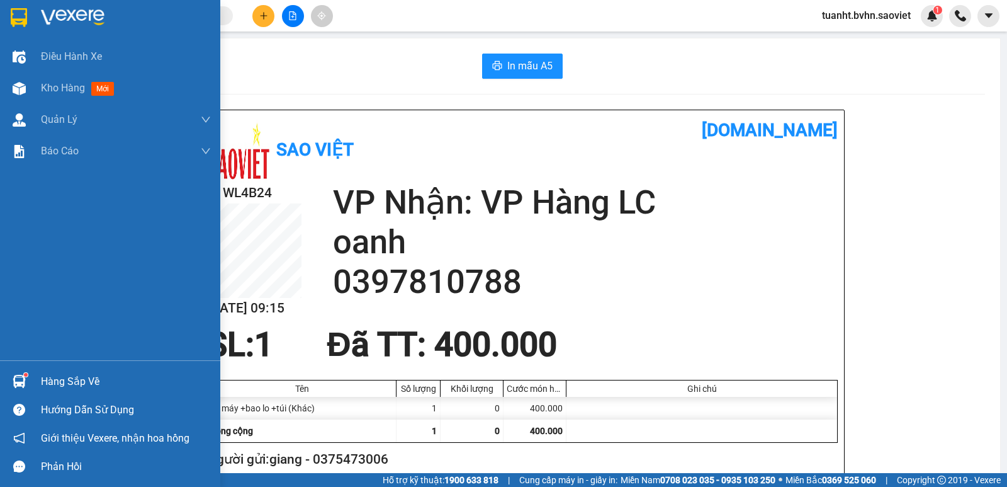
drag, startPoint x: 20, startPoint y: 84, endPoint x: 337, endPoint y: 3, distance: 327.4
click at [20, 84] on img at bounding box center [19, 88] width 13 height 13
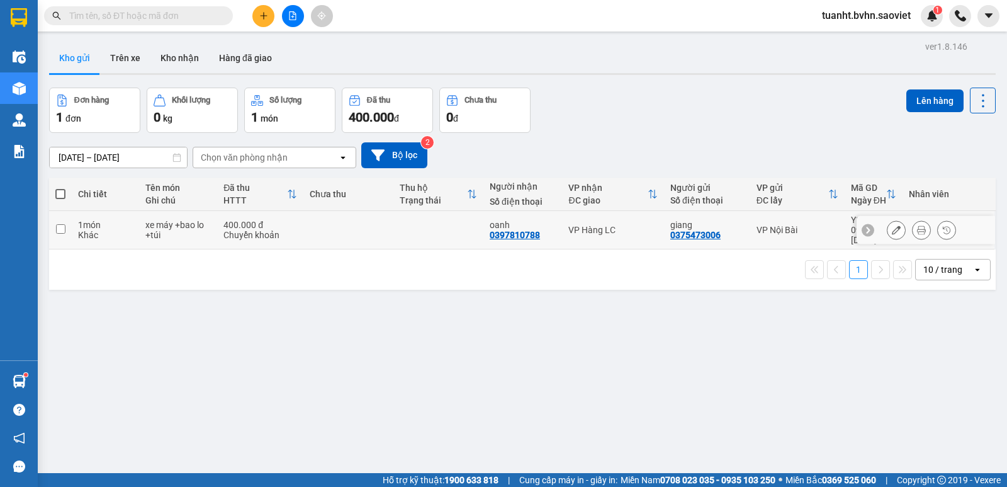
click at [60, 225] on input "checkbox" at bounding box center [60, 228] width 9 height 9
checkbox input "true"
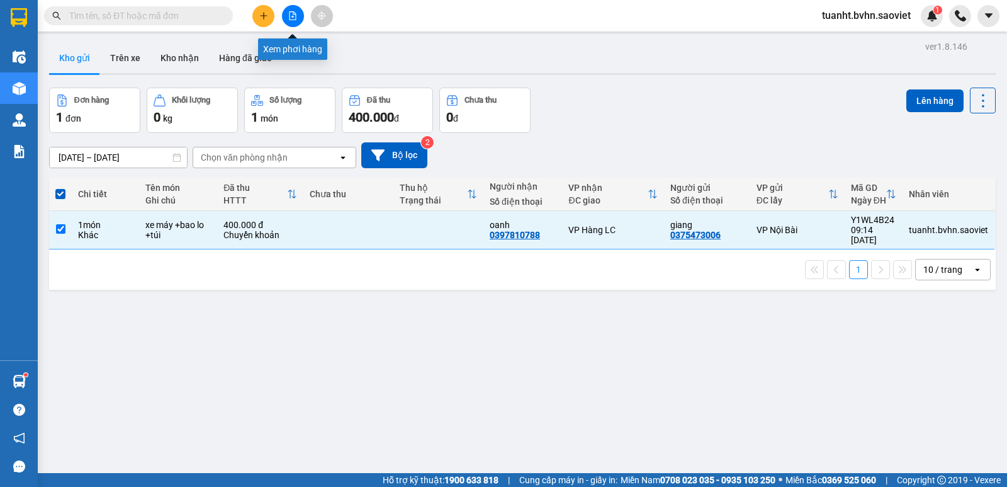
click at [294, 20] on icon "file-add" at bounding box center [293, 15] width 7 height 9
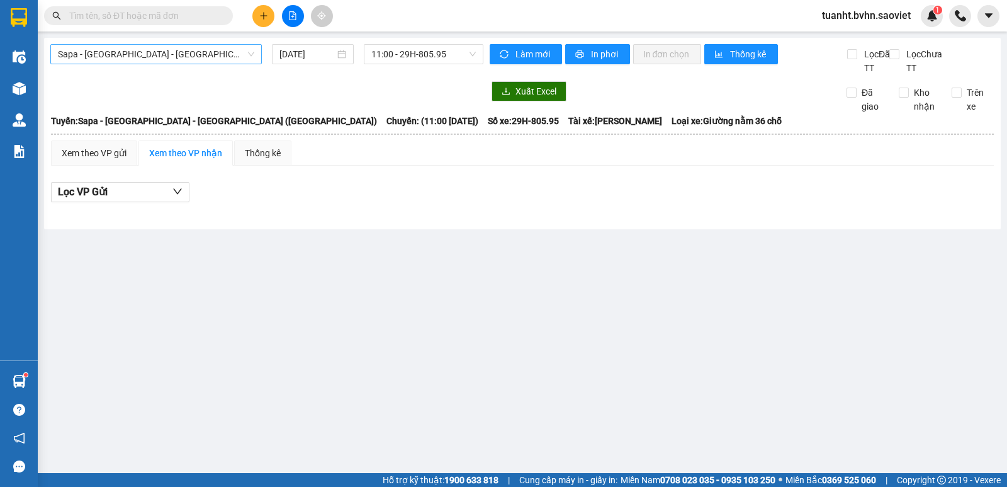
click at [171, 59] on span "Sapa - [GEOGRAPHIC_DATA] - [GEOGRAPHIC_DATA] ([GEOGRAPHIC_DATA])" at bounding box center [156, 54] width 196 height 19
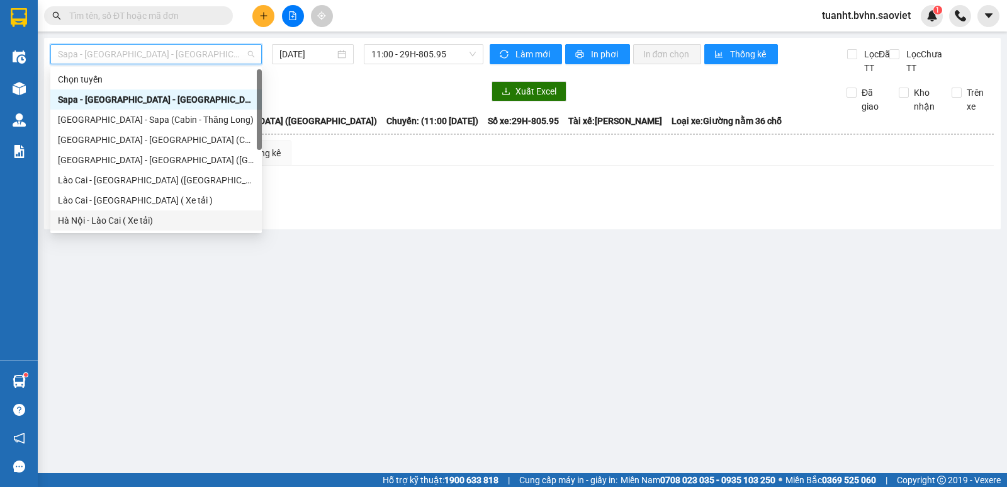
scroll to position [101, 0]
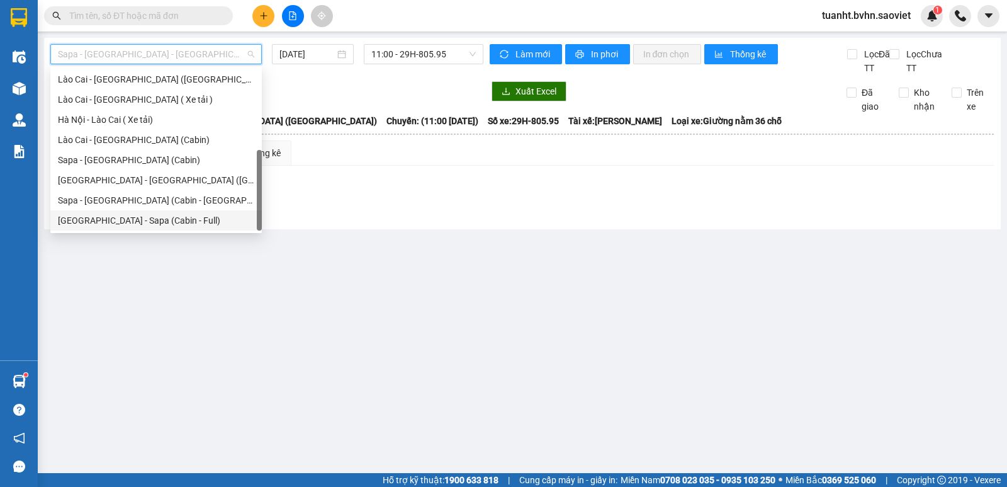
click at [150, 222] on div "[GEOGRAPHIC_DATA] - Sapa (Cabin - Full)" at bounding box center [156, 220] width 196 height 14
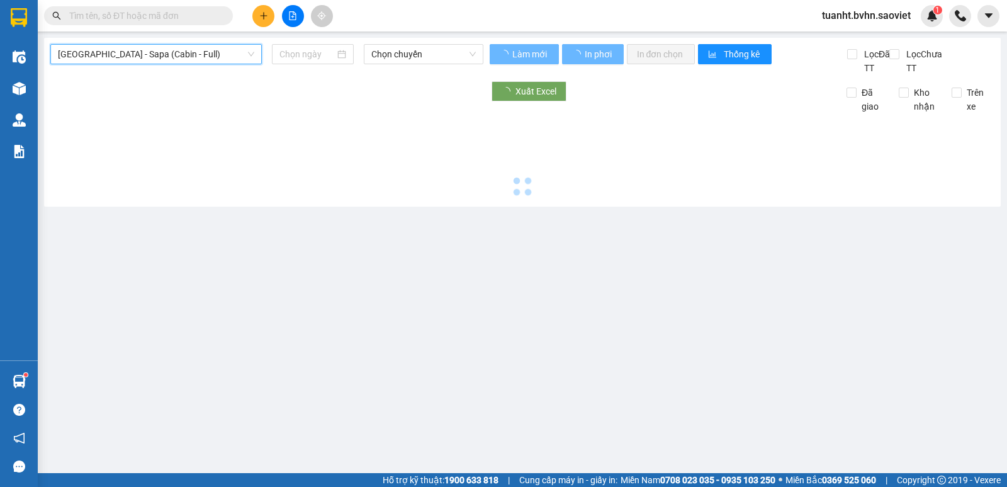
type input "[DATE]"
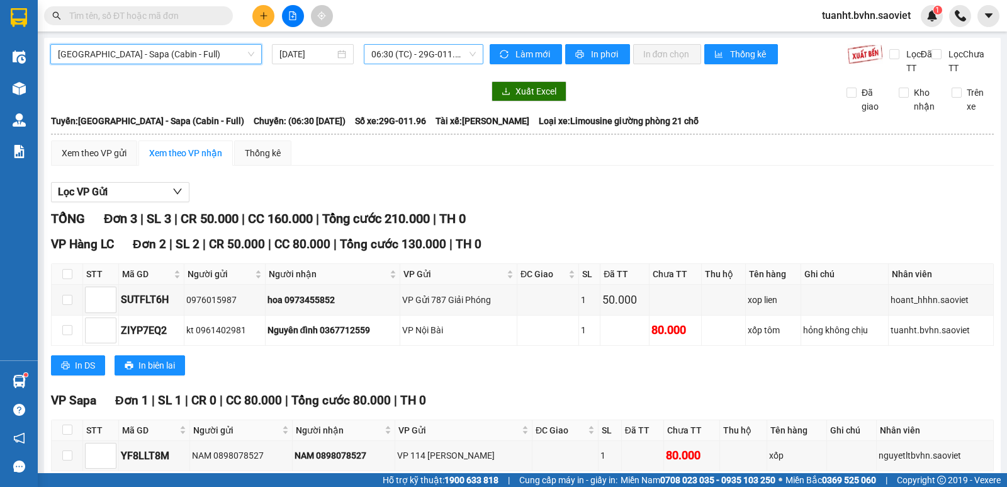
click at [420, 44] on div "06:30 (TC) - 29G-011.96" at bounding box center [423, 54] width 119 height 20
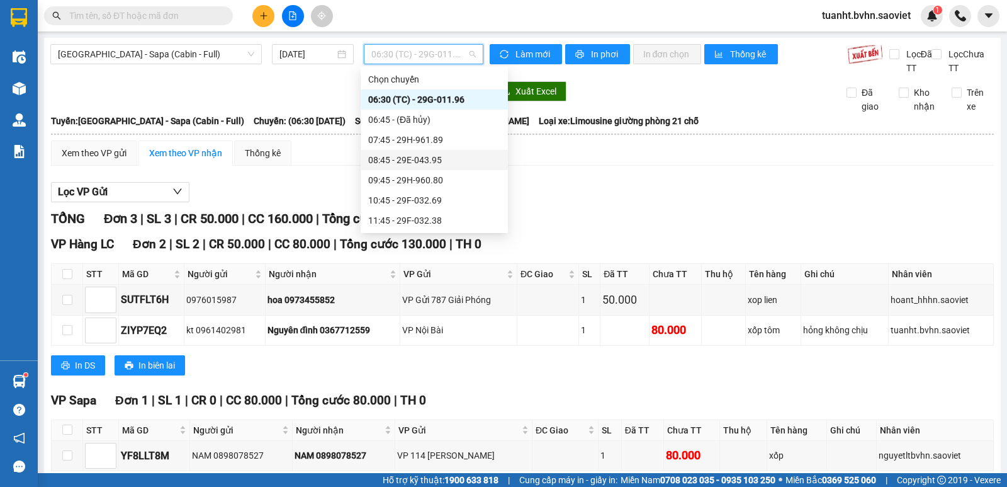
click at [438, 160] on div "08:45 - 29E-043.95" at bounding box center [434, 160] width 132 height 14
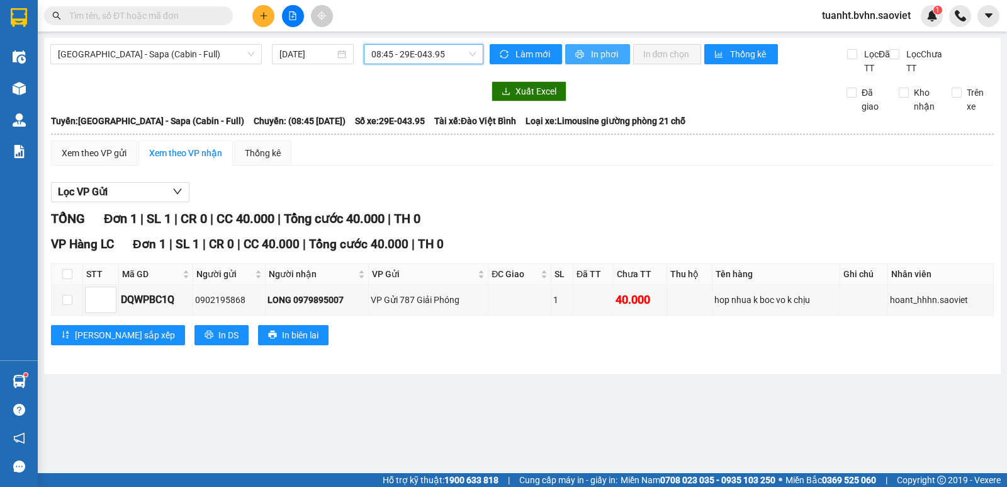
click at [603, 61] on button "In phơi" at bounding box center [597, 54] width 65 height 20
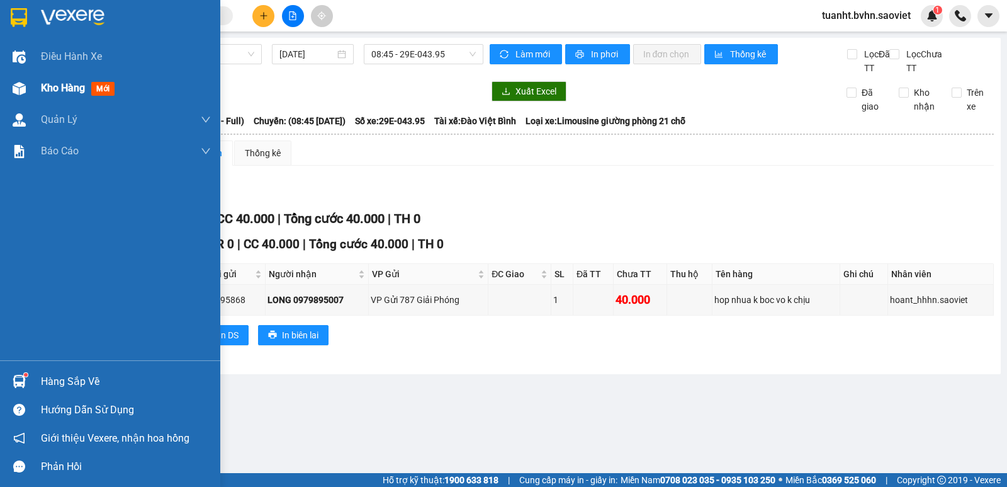
click at [21, 87] on img at bounding box center [19, 88] width 13 height 13
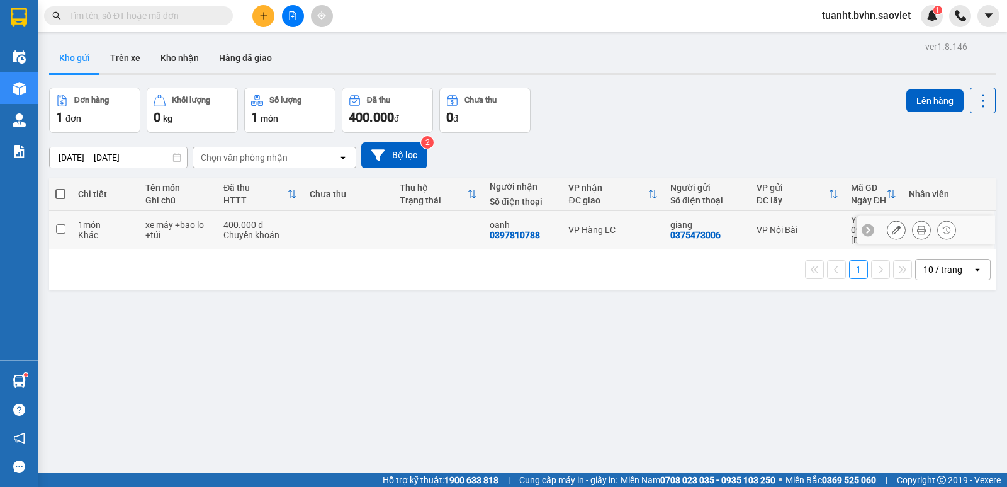
click at [60, 226] on input "checkbox" at bounding box center [60, 228] width 9 height 9
checkbox input "true"
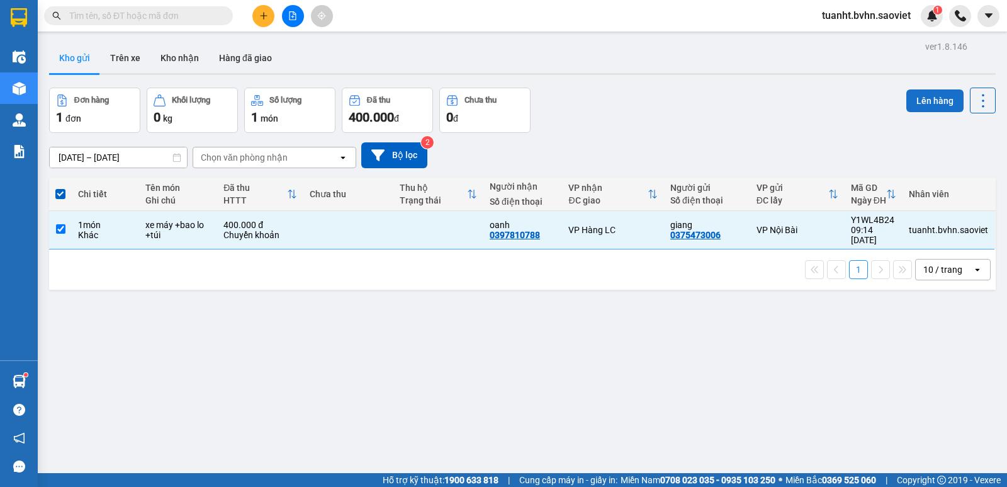
click at [924, 107] on button "Lên hàng" at bounding box center [934, 100] width 57 height 23
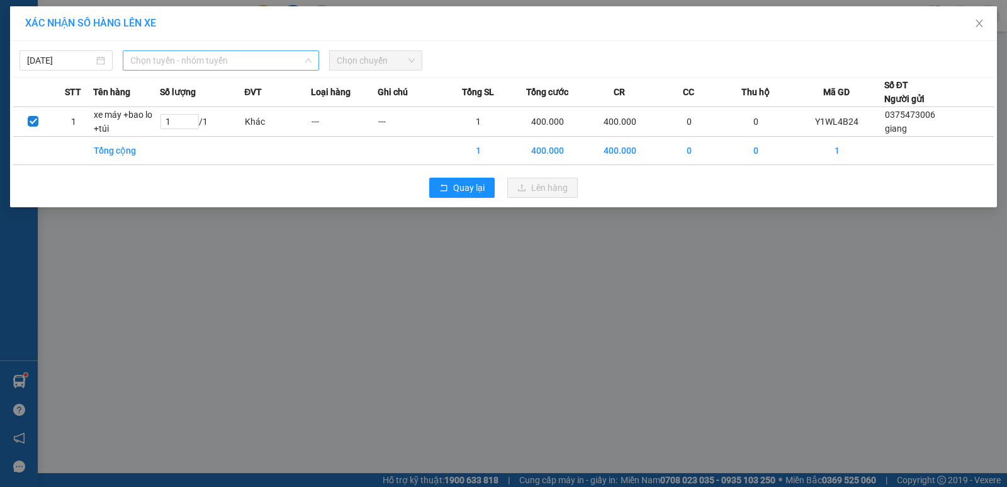
click at [196, 62] on span "Chọn tuyến - nhóm tuyến" at bounding box center [220, 60] width 181 height 19
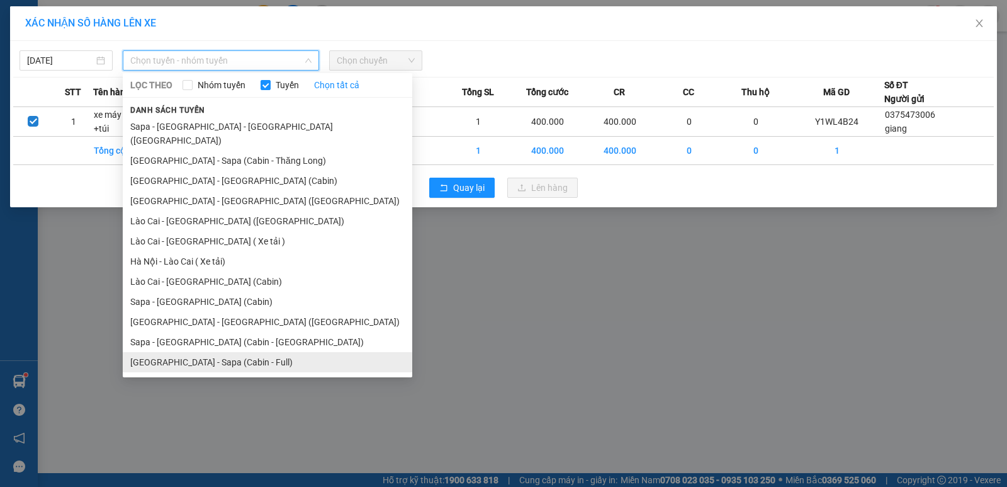
click at [247, 352] on li "[GEOGRAPHIC_DATA] - Sapa (Cabin - Full)" at bounding box center [268, 362] width 290 height 20
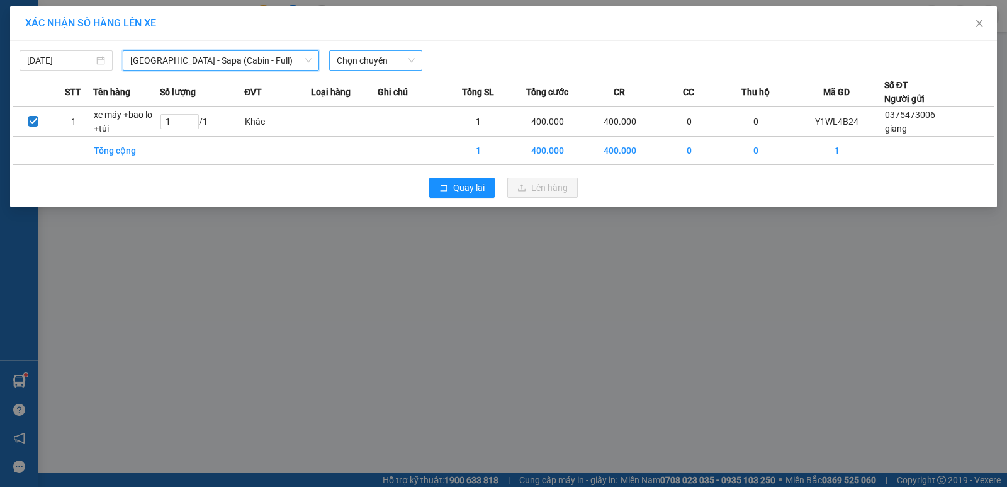
click at [367, 60] on span "Chọn chuyến" at bounding box center [376, 60] width 78 height 19
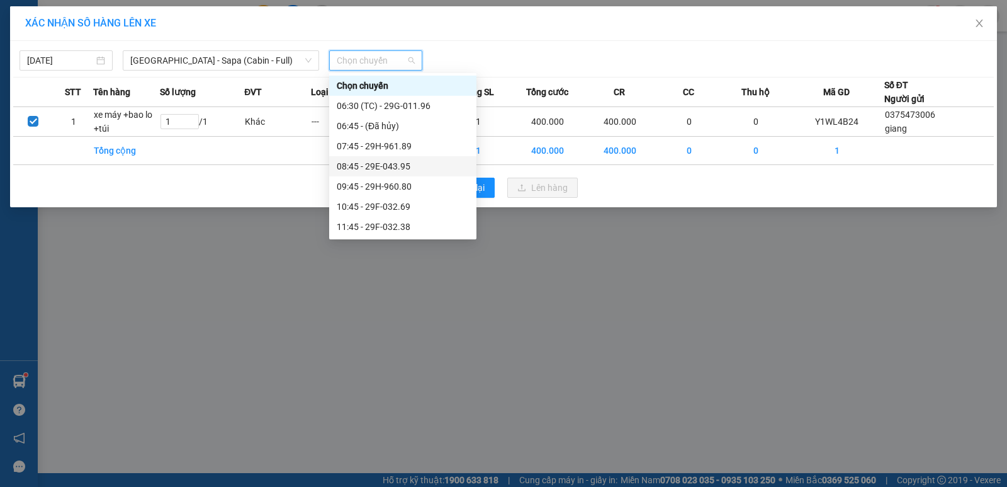
click at [394, 163] on div "08:45 - 29E-043.95" at bounding box center [403, 166] width 132 height 14
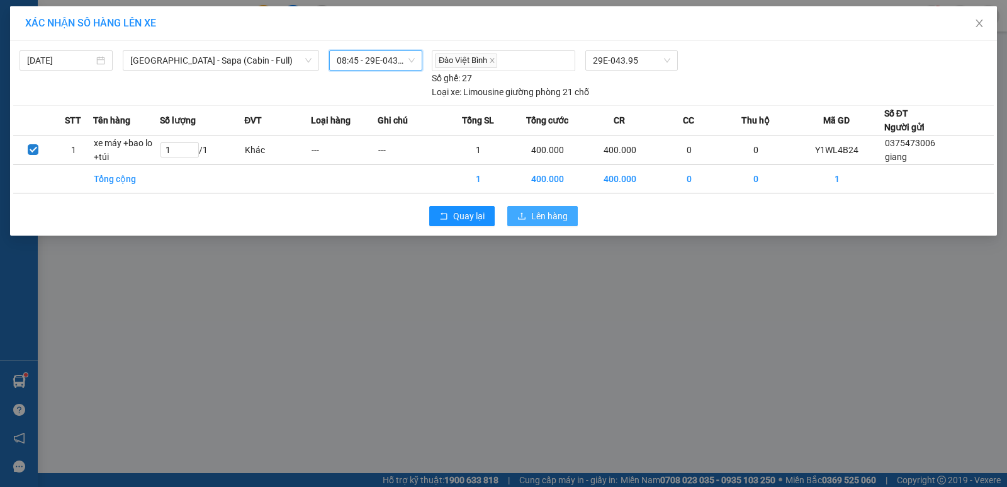
click at [538, 213] on span "Lên hàng" at bounding box center [549, 216] width 37 height 14
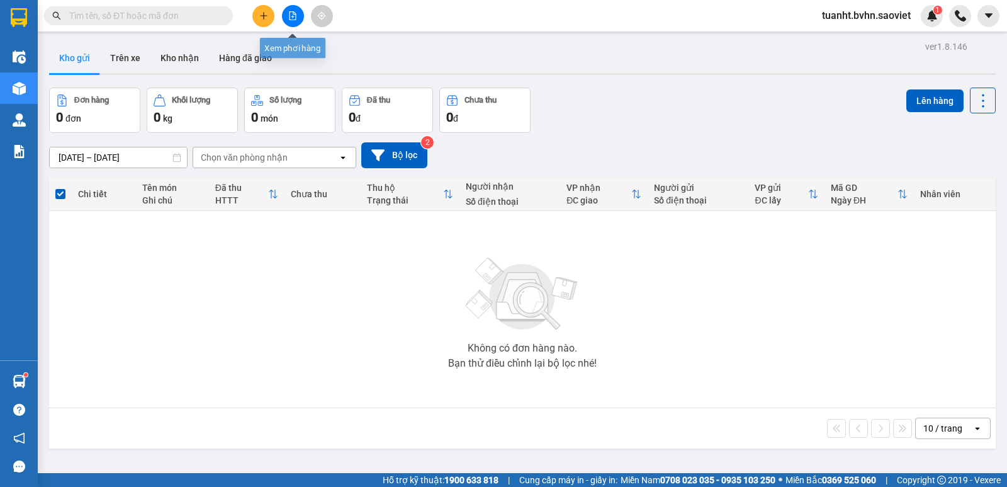
click at [298, 18] on button at bounding box center [293, 16] width 22 height 22
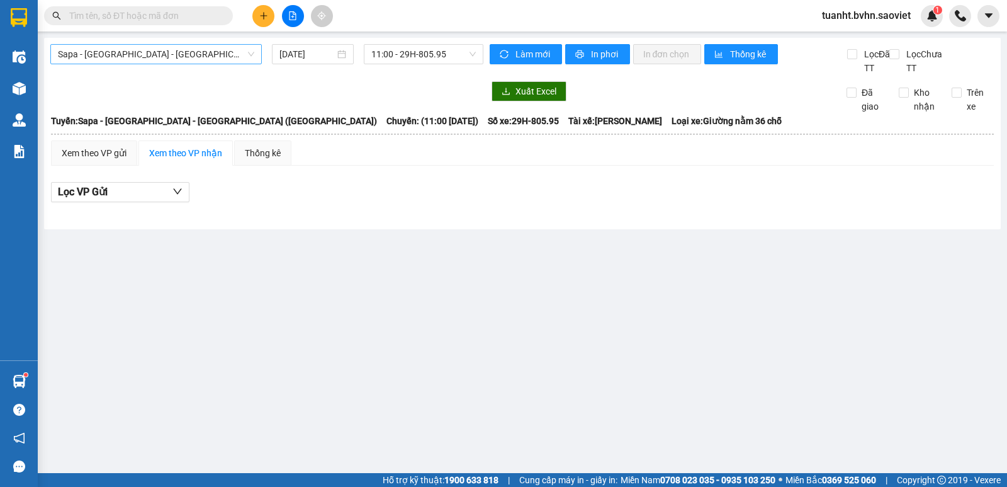
click at [189, 52] on span "Sapa - [GEOGRAPHIC_DATA] - [GEOGRAPHIC_DATA] ([GEOGRAPHIC_DATA])" at bounding box center [156, 54] width 196 height 19
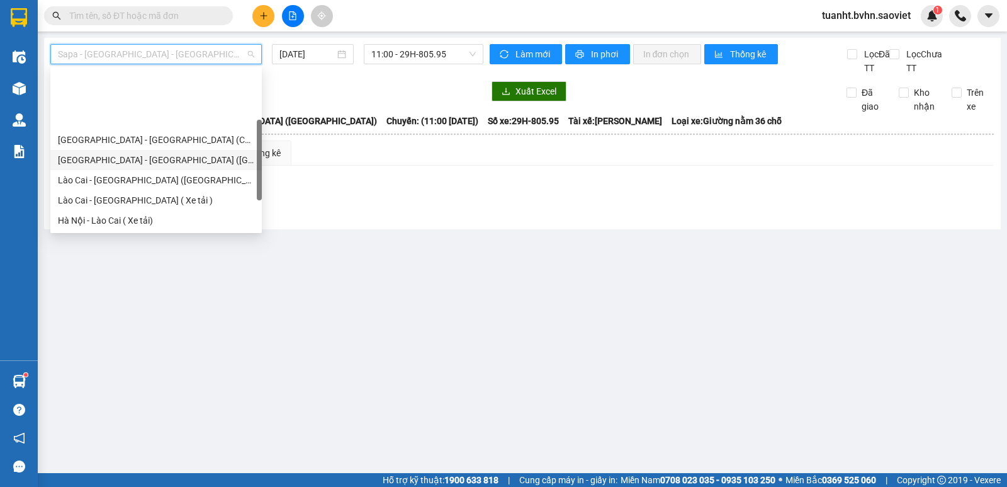
scroll to position [101, 0]
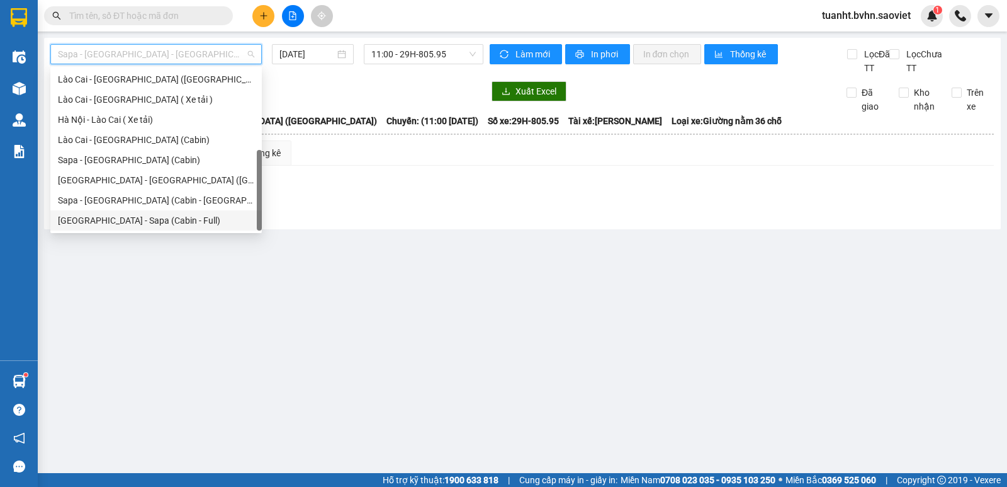
click at [164, 223] on div "[GEOGRAPHIC_DATA] - Sapa (Cabin - Full)" at bounding box center [156, 220] width 196 height 14
type input "[DATE]"
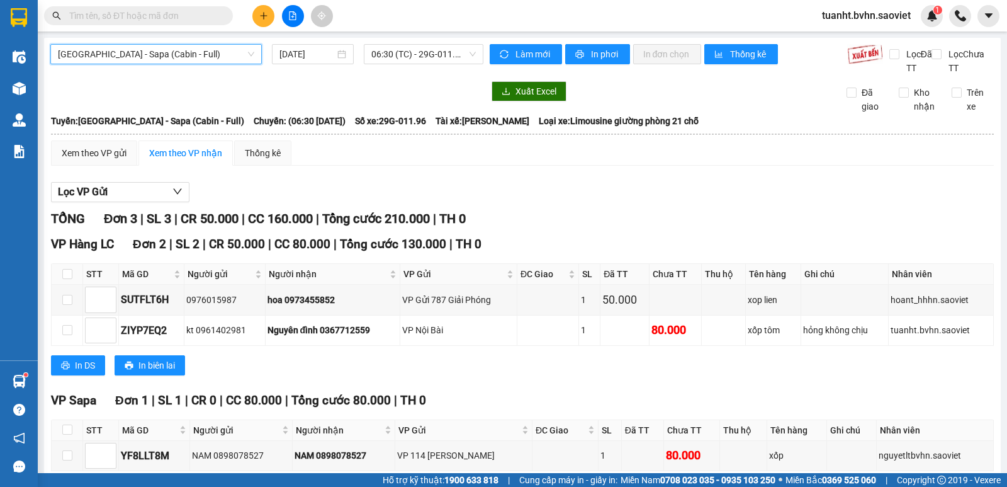
click at [227, 53] on span "[GEOGRAPHIC_DATA] - Sapa (Cabin - Full)" at bounding box center [156, 54] width 196 height 19
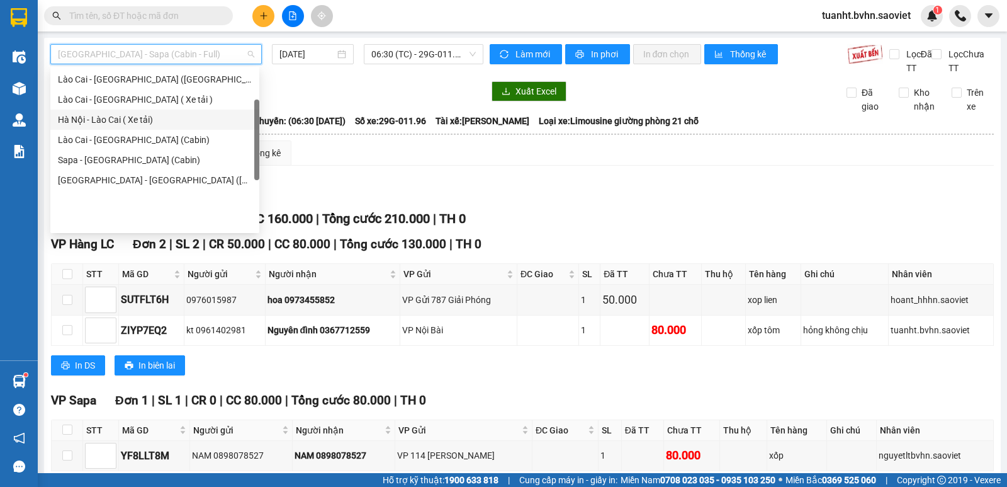
scroll to position [38, 0]
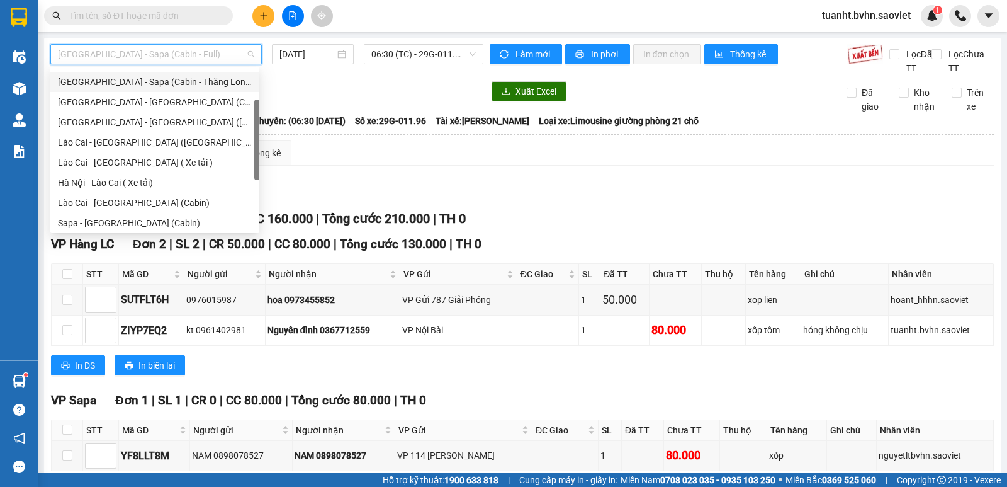
click at [193, 84] on div "[GEOGRAPHIC_DATA] - Sapa (Cabin - Thăng Long)" at bounding box center [155, 82] width 194 height 14
type input "[DATE]"
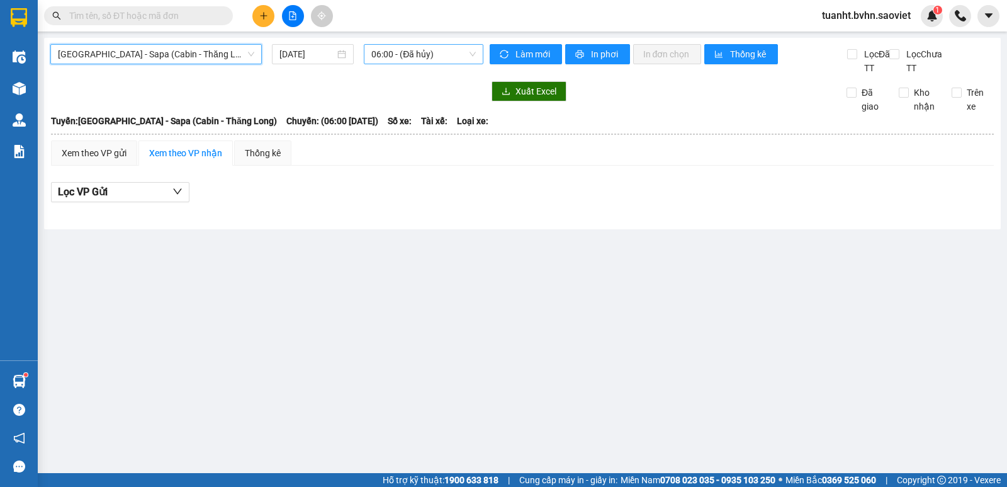
click at [397, 46] on span "06:00 - (Đã hủy)" at bounding box center [423, 54] width 104 height 19
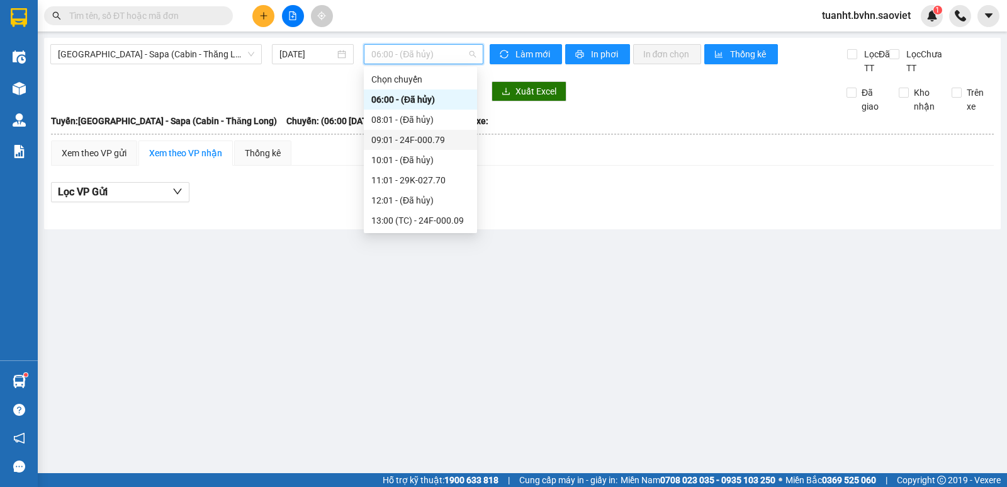
click at [441, 138] on div "09:01 - 24F-000.79" at bounding box center [420, 140] width 98 height 14
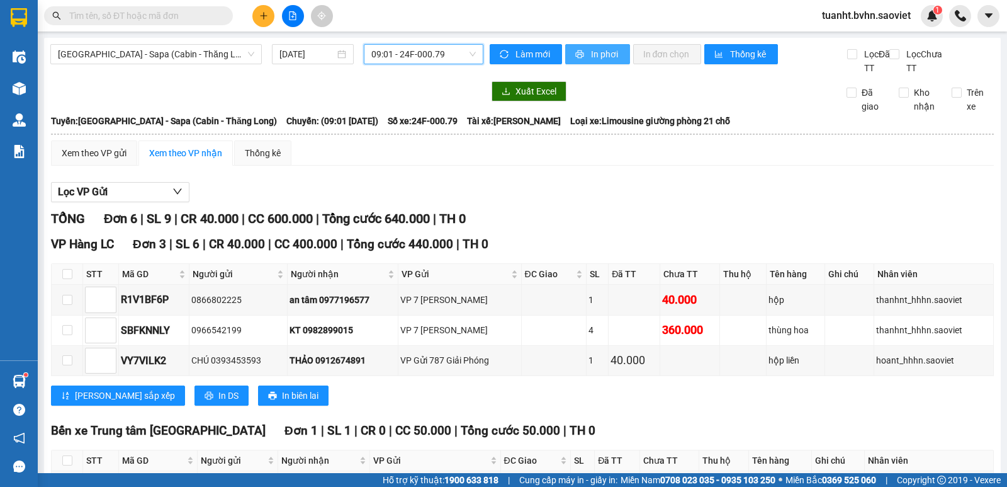
click at [607, 60] on span "In phơi" at bounding box center [605, 54] width 29 height 14
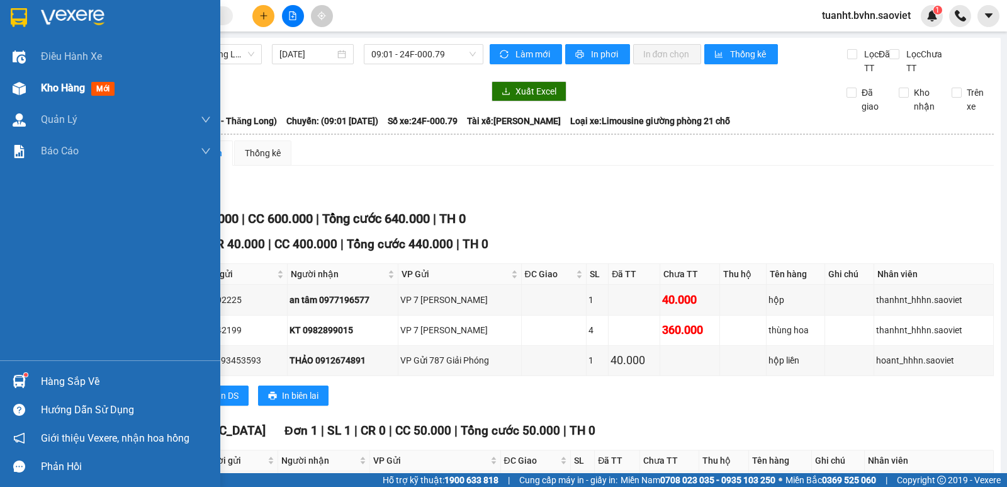
click at [33, 91] on div "Kho hàng mới" at bounding box center [110, 87] width 220 height 31
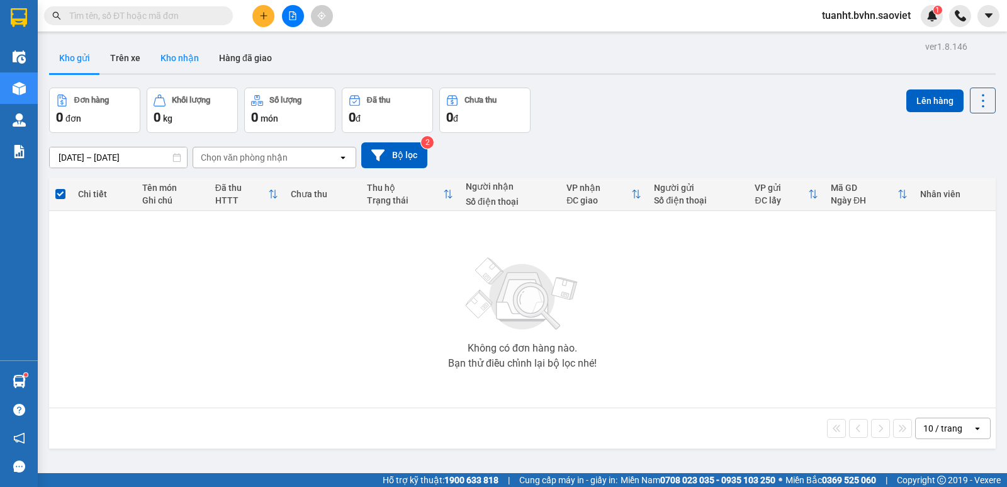
click at [175, 66] on button "Kho nhận" at bounding box center [179, 58] width 59 height 30
